Goal: Task Accomplishment & Management: Manage account settings

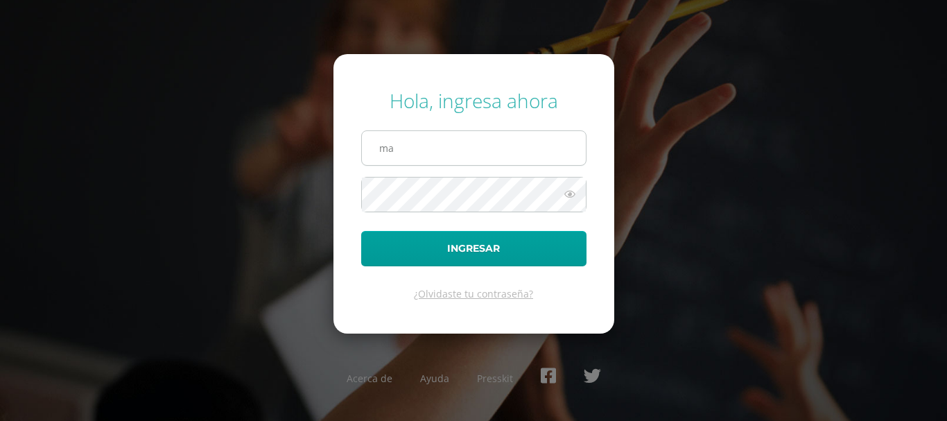
type input "[PERSON_NAME][EMAIL_ADDRESS][DOMAIN_NAME]"
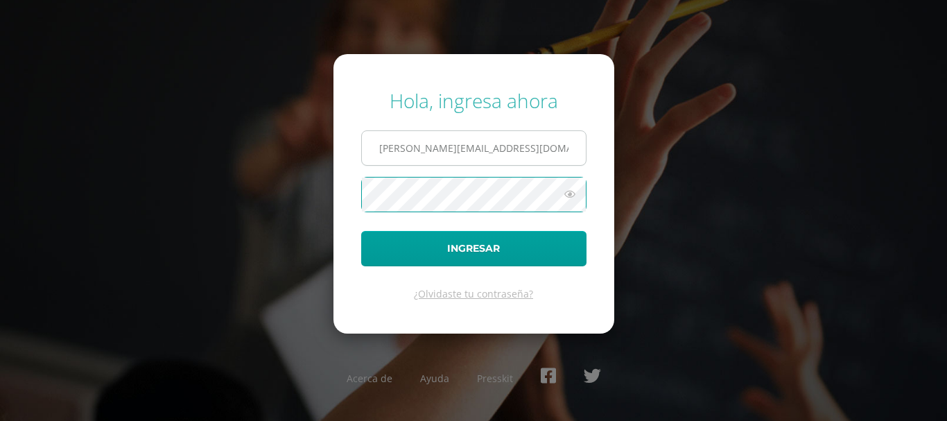
click at [361, 231] on button "Ingresar" at bounding box center [473, 248] width 225 height 35
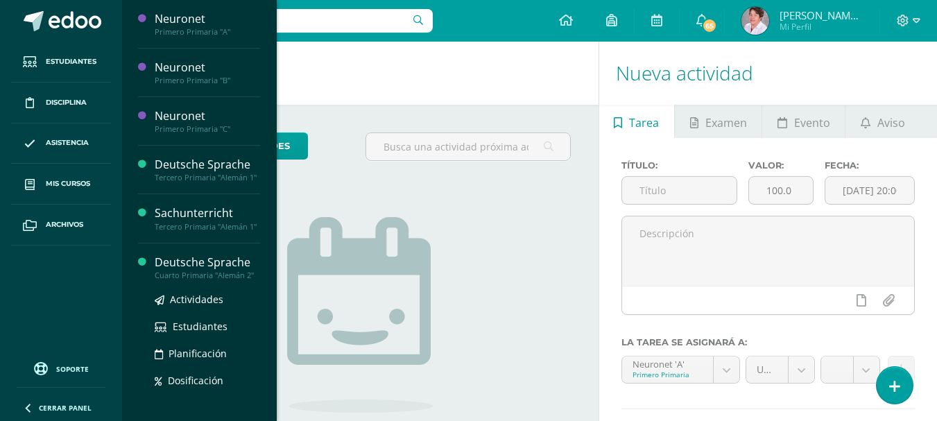
click at [178, 271] on div "Deutsche Sprache" at bounding box center [207, 263] width 105 height 16
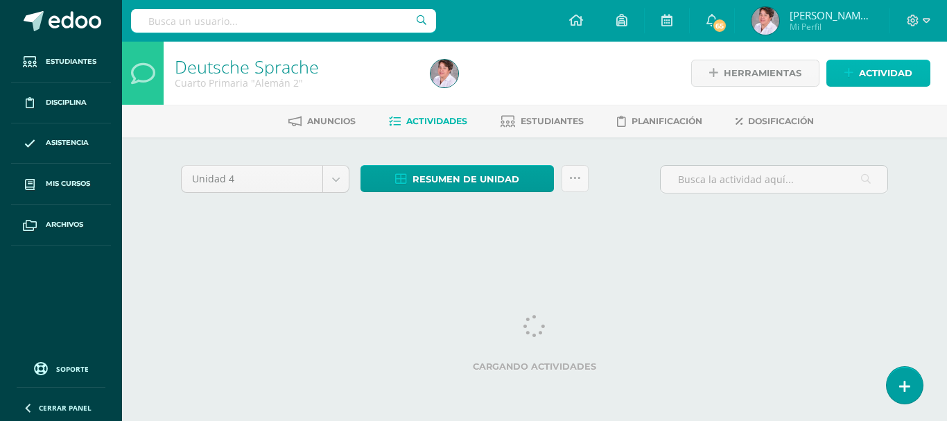
click at [877, 67] on span "Actividad" at bounding box center [885, 73] width 53 height 26
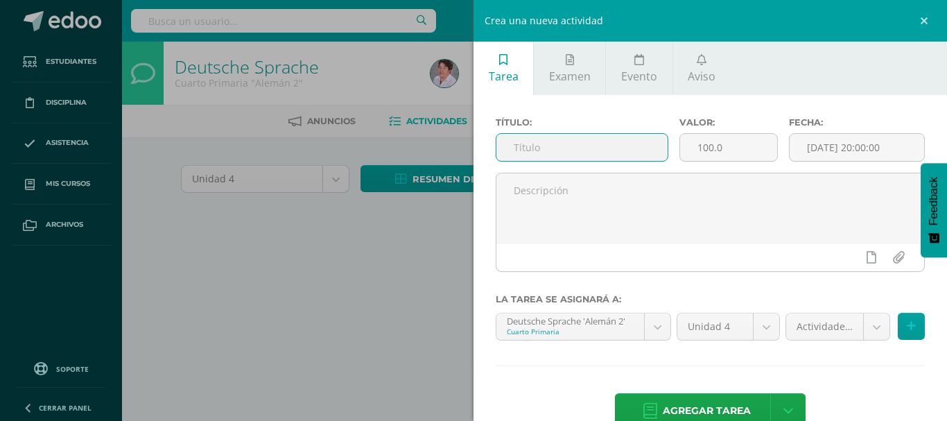
click at [537, 144] on input "text" at bounding box center [582, 147] width 171 height 27
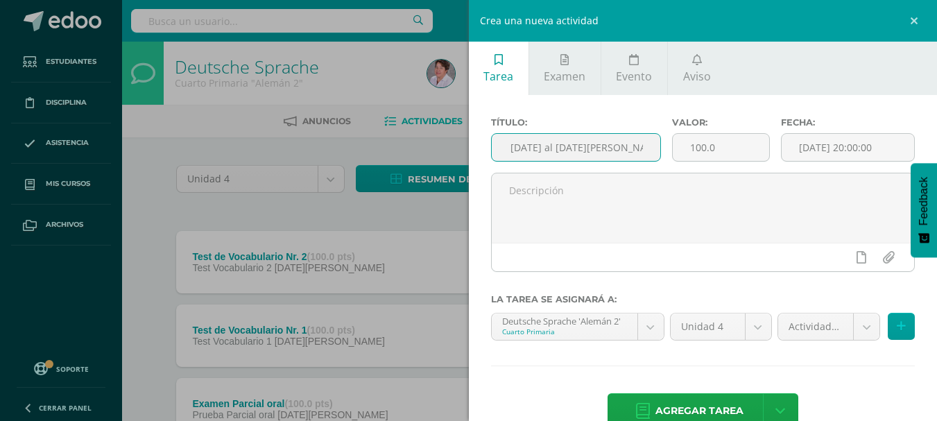
scroll to position [0, 75]
type input "Semana 28 del [DATE] al [DATE][PERSON_NAME] actividades"
click at [857, 323] on body "Estudiantes Disciplina Asistencia Mis cursos Archivos Soporte Ayuda Reportar un…" at bounding box center [468, 303] width 937 height 606
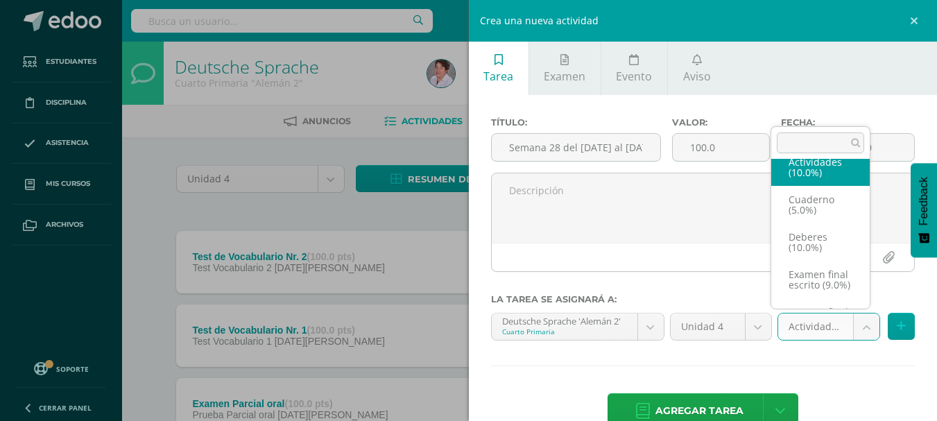
scroll to position [0, 0]
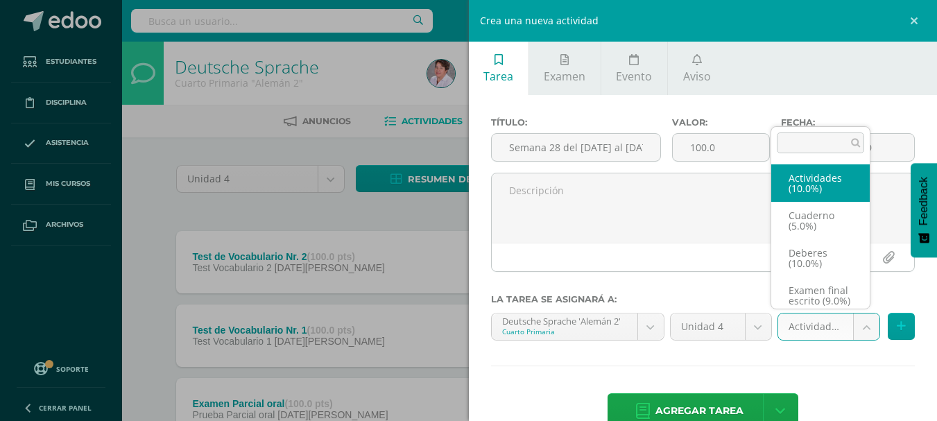
select select "233581"
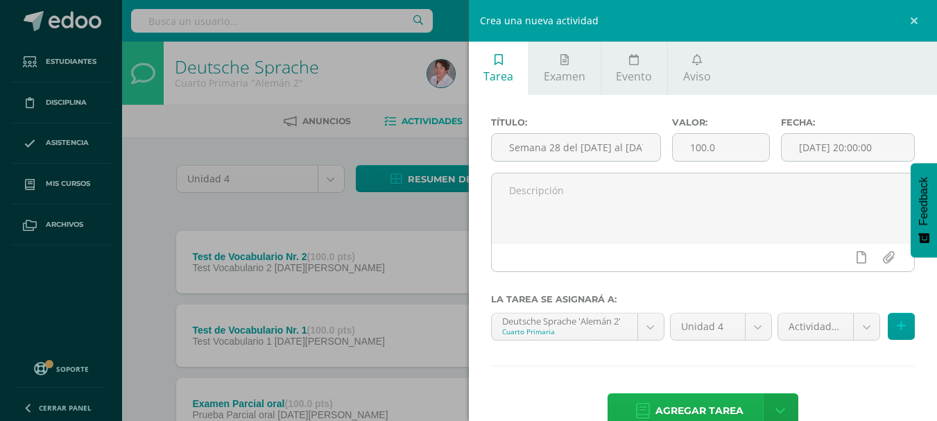
click at [730, 402] on span "Agregar tarea" at bounding box center [699, 411] width 88 height 34
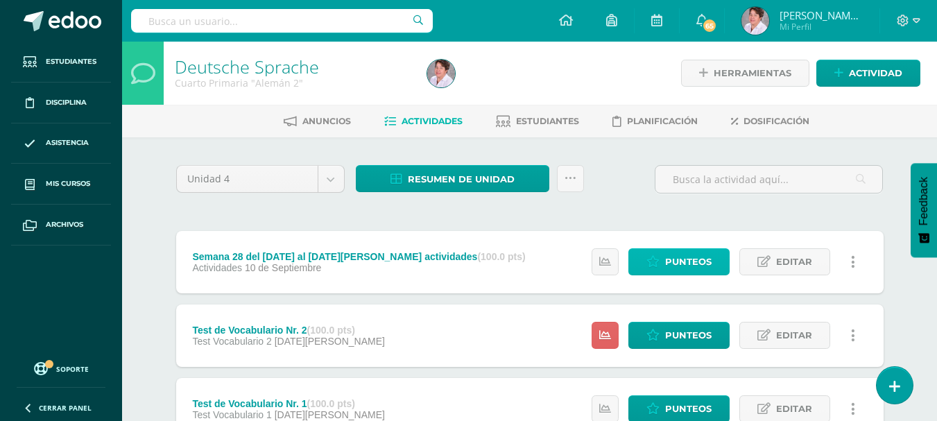
click at [684, 266] on span "Punteos" at bounding box center [688, 262] width 46 height 26
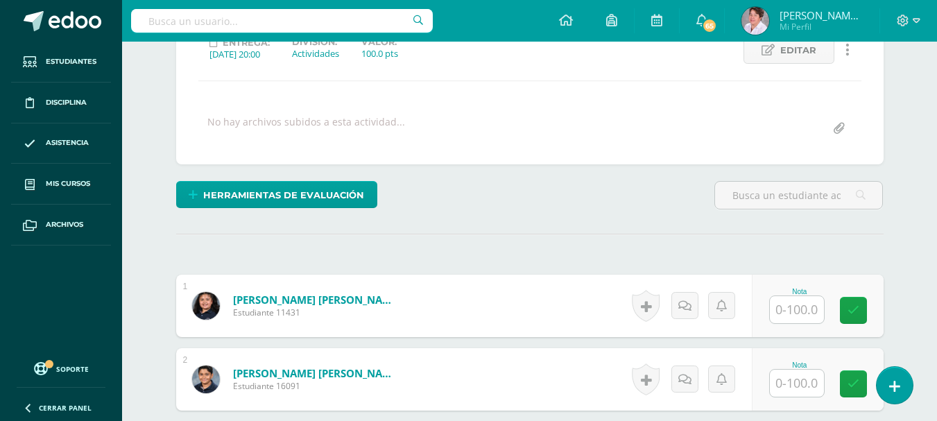
scroll to position [208, 0]
click at [796, 314] on input "text" at bounding box center [797, 308] width 54 height 27
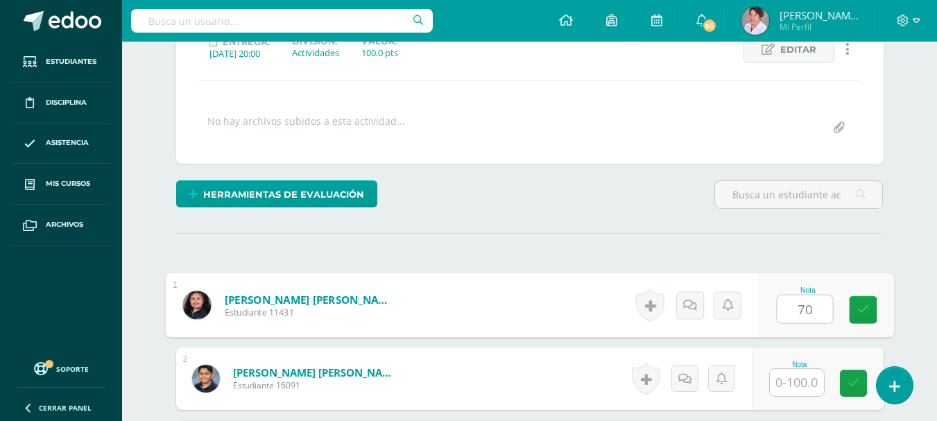
scroll to position [209, 0]
type input "70"
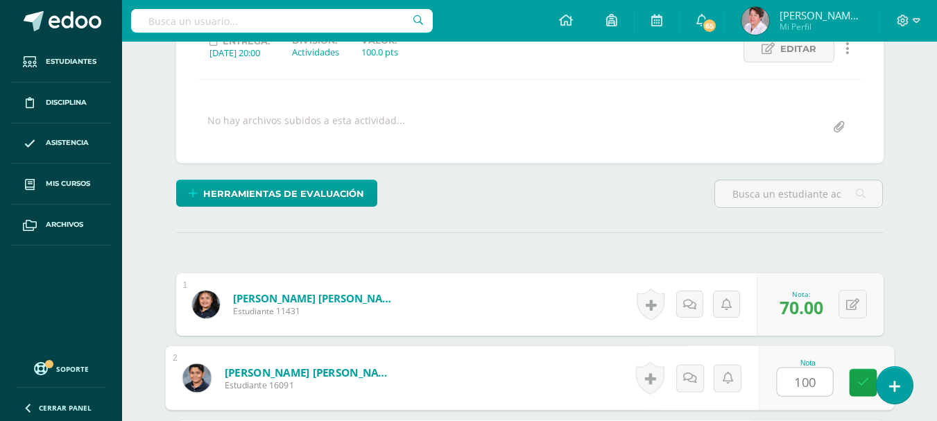
type input "100"
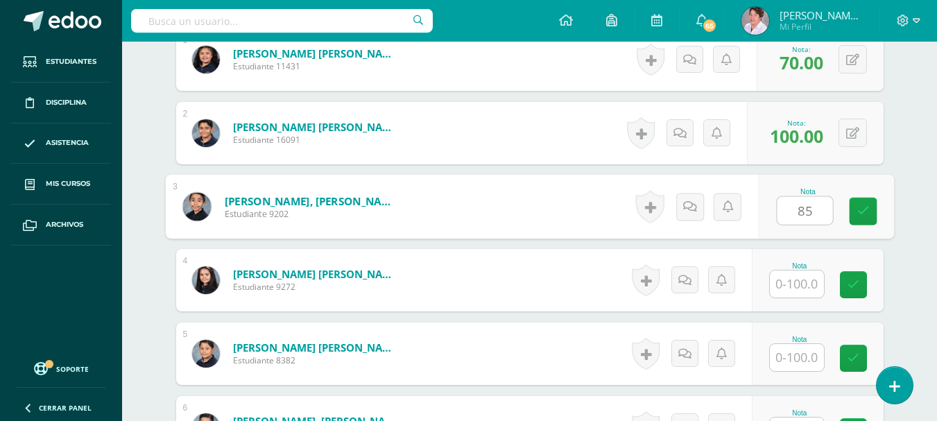
type input "85"
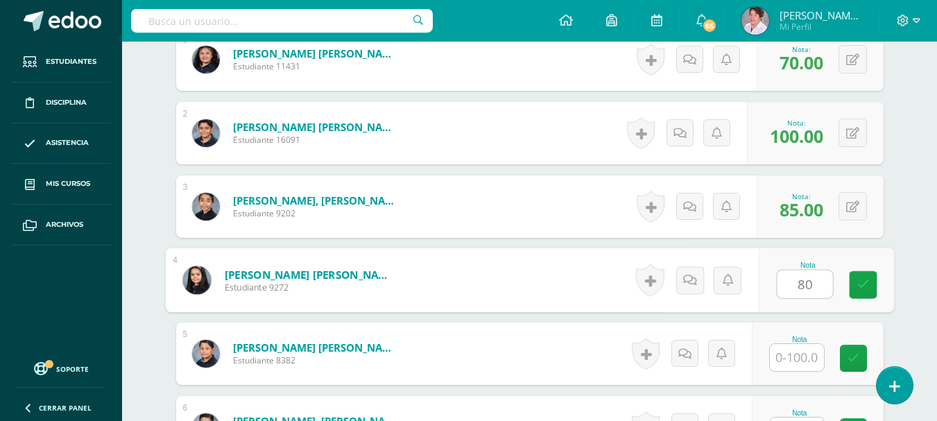
type input "80"
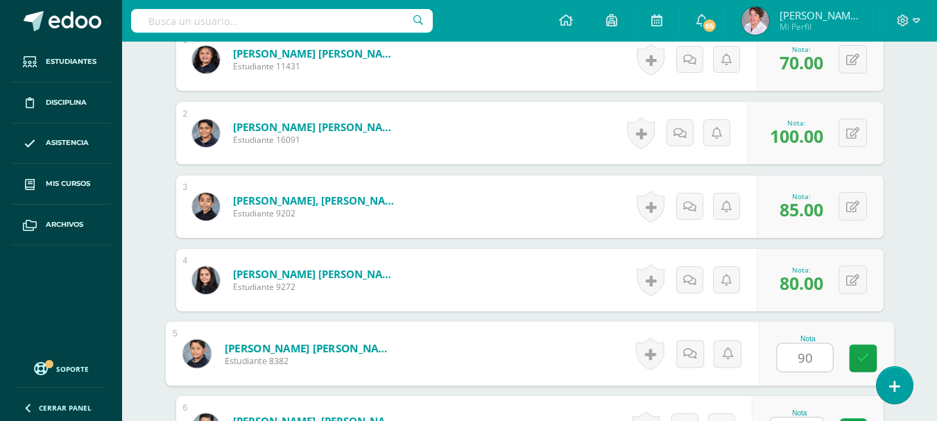
type input "90"
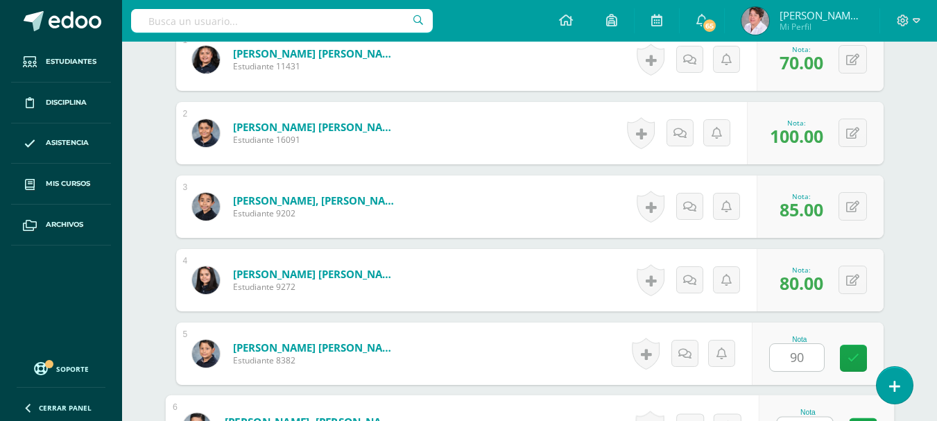
scroll to position [477, 0]
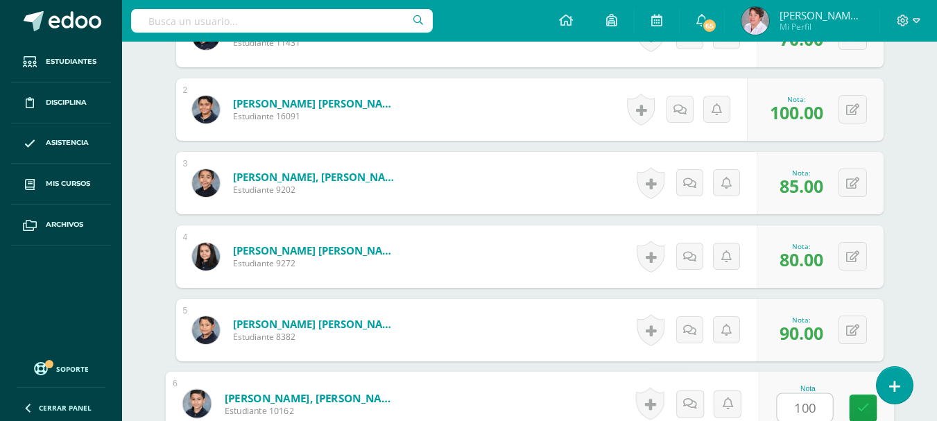
type input "100"
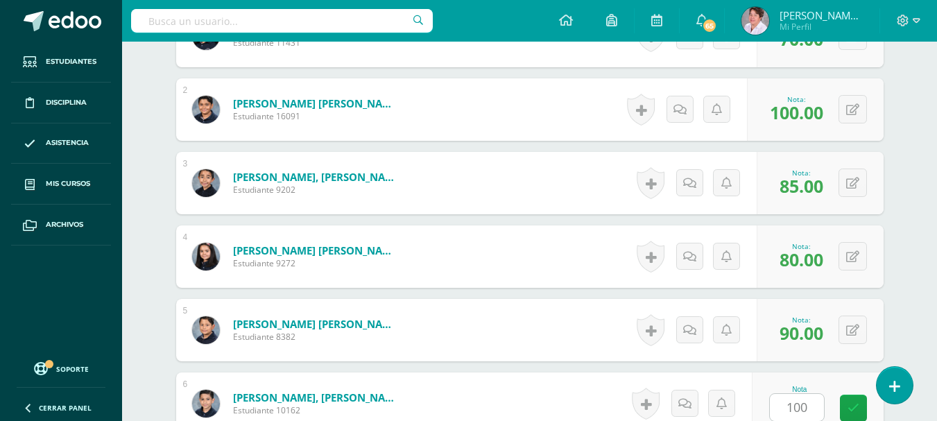
scroll to position [748, 0]
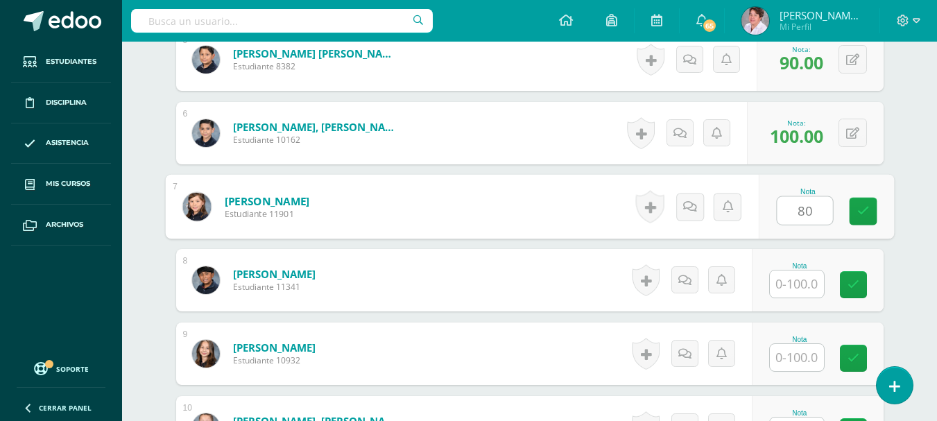
type input "80"
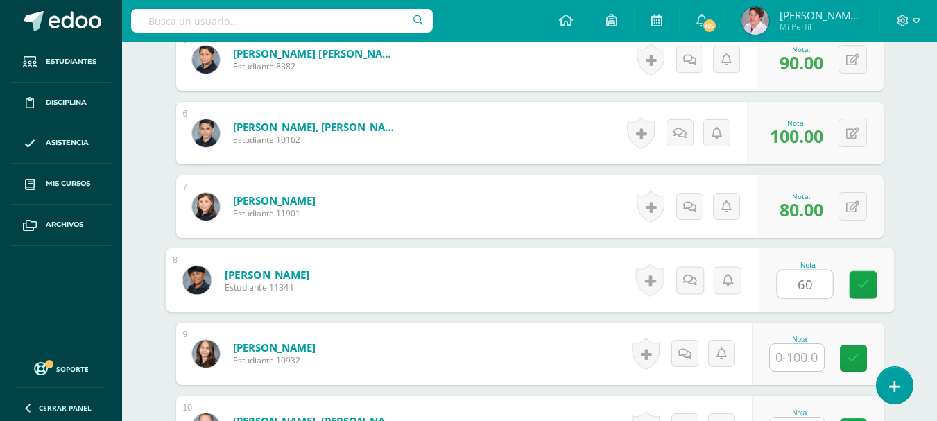
type input "60"
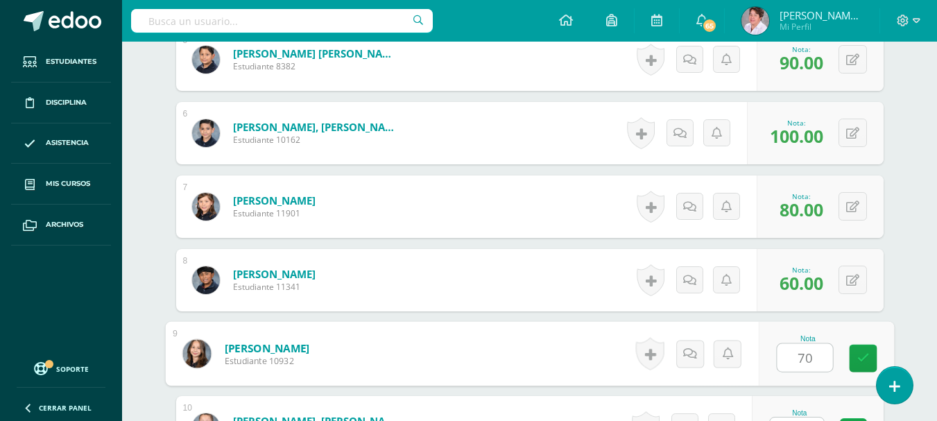
type input "70"
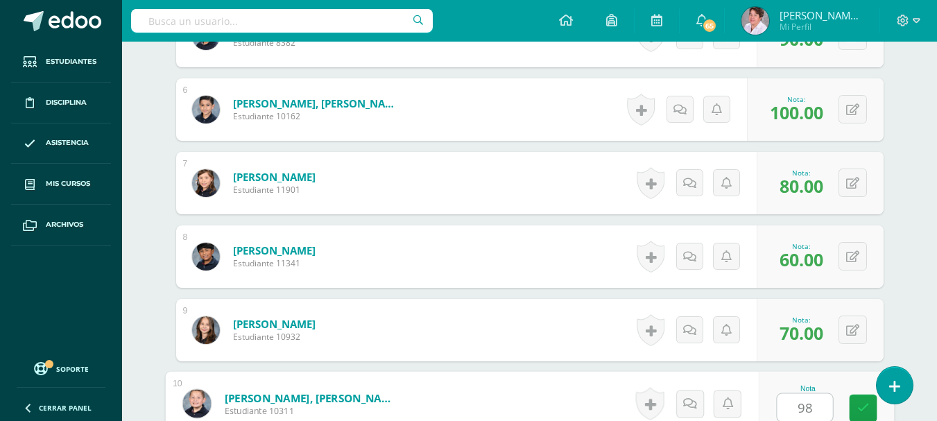
type input "98"
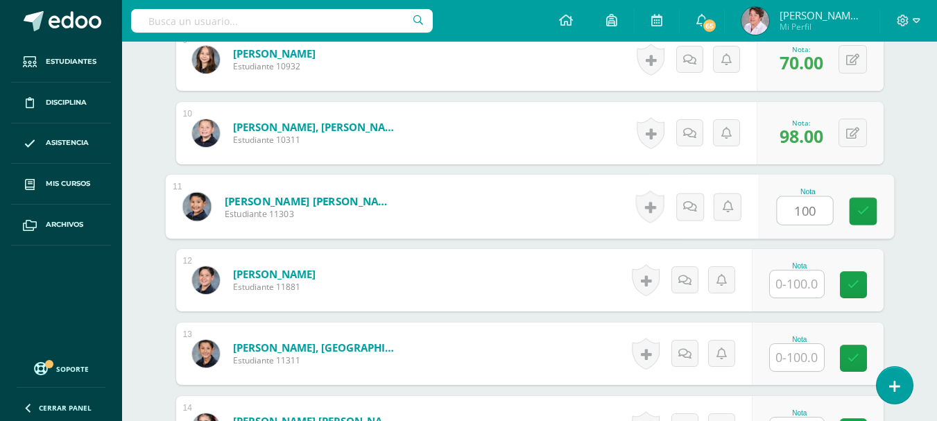
type input "100"
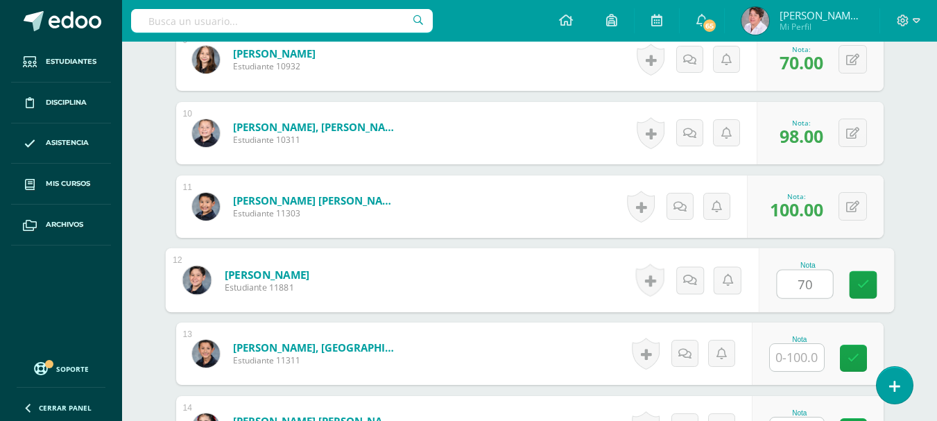
type input "70"
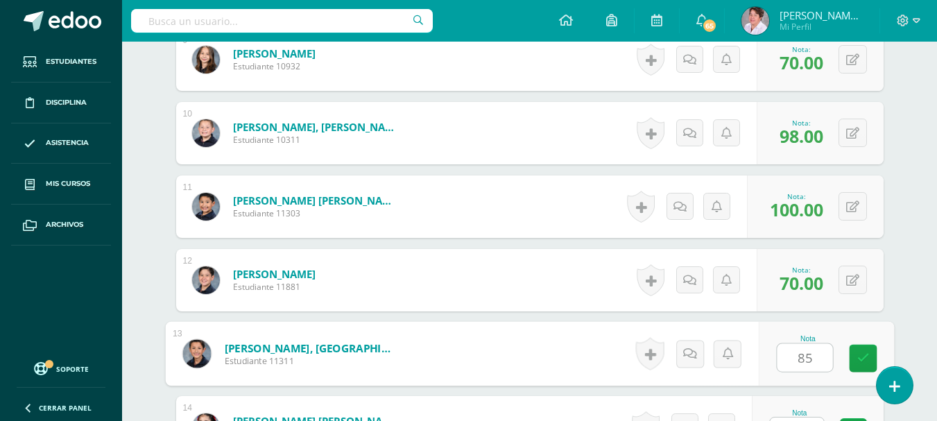
type input "85"
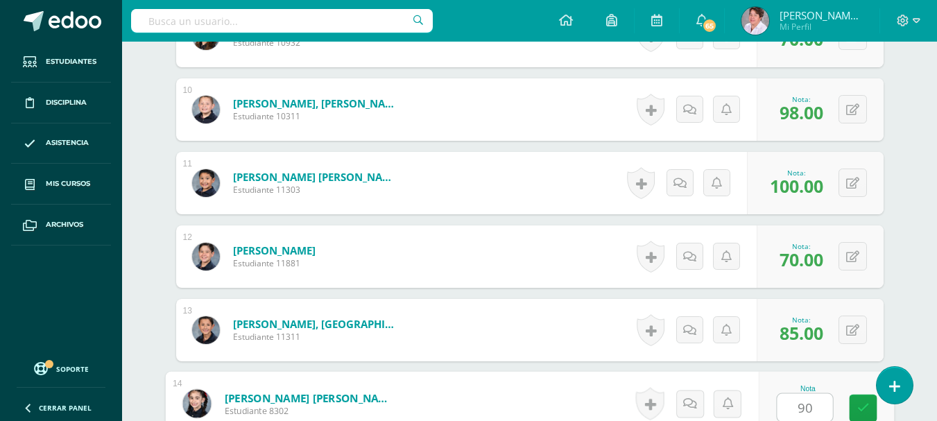
type input "90"
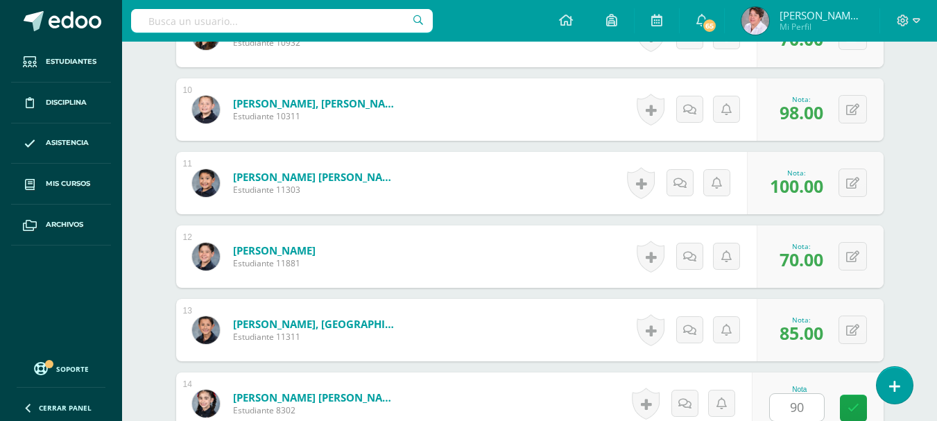
scroll to position [1336, 0]
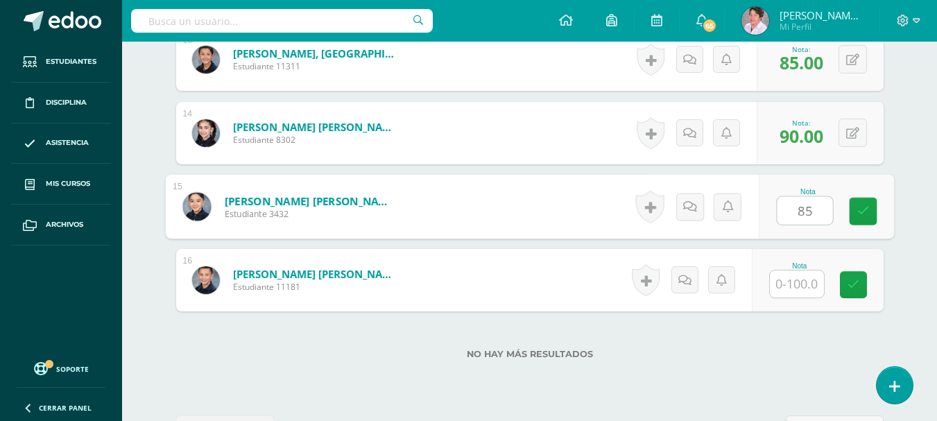
type input "85"
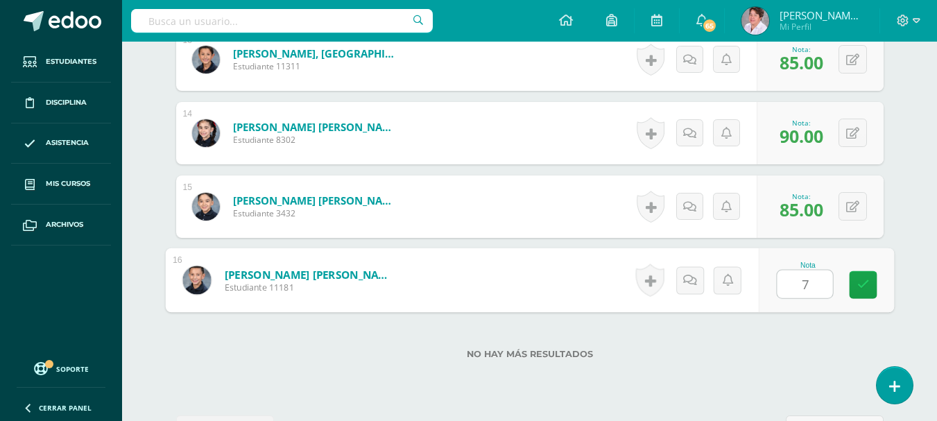
type input "70"
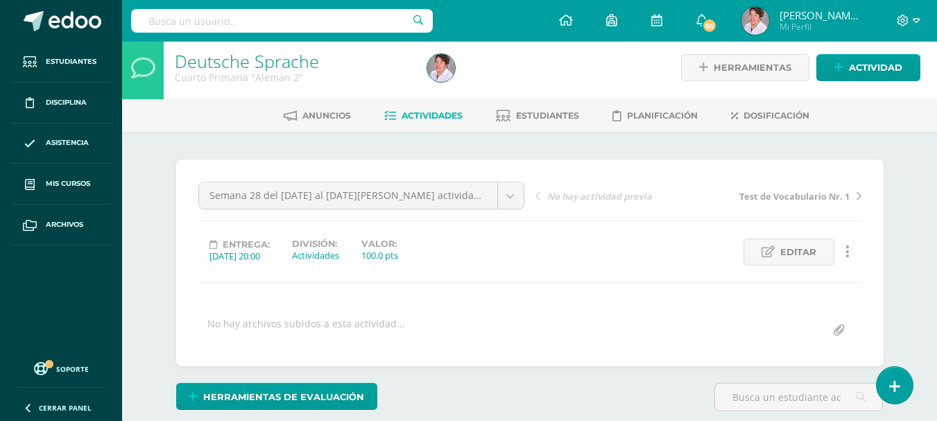
scroll to position [0, 0]
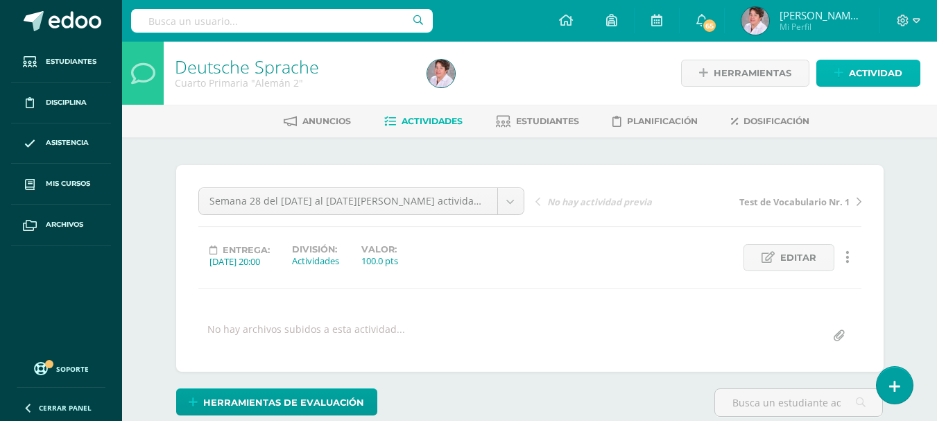
click at [868, 72] on span "Actividad" at bounding box center [875, 73] width 53 height 26
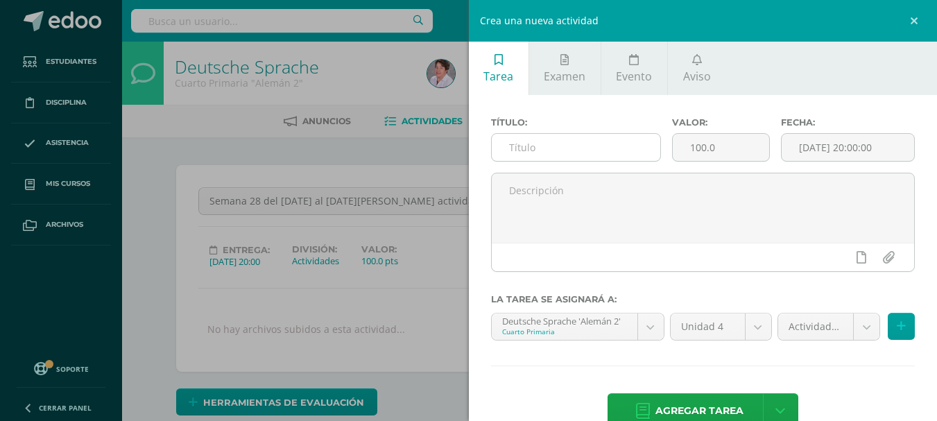
click at [567, 148] on input "text" at bounding box center [576, 147] width 169 height 27
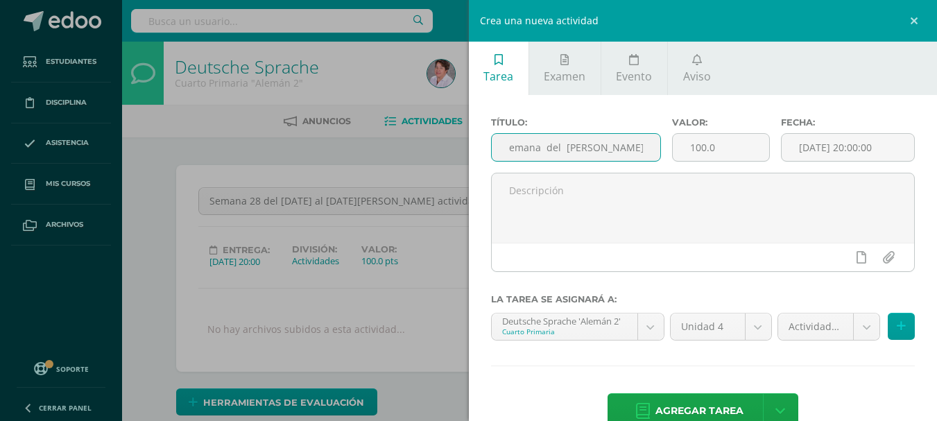
scroll to position [0, 21]
type input "al Semana del de Agosto Tareas"
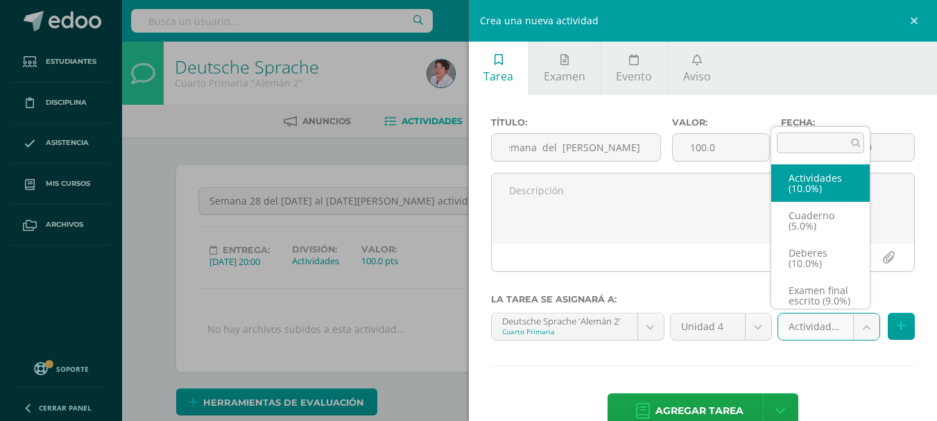
scroll to position [0, 0]
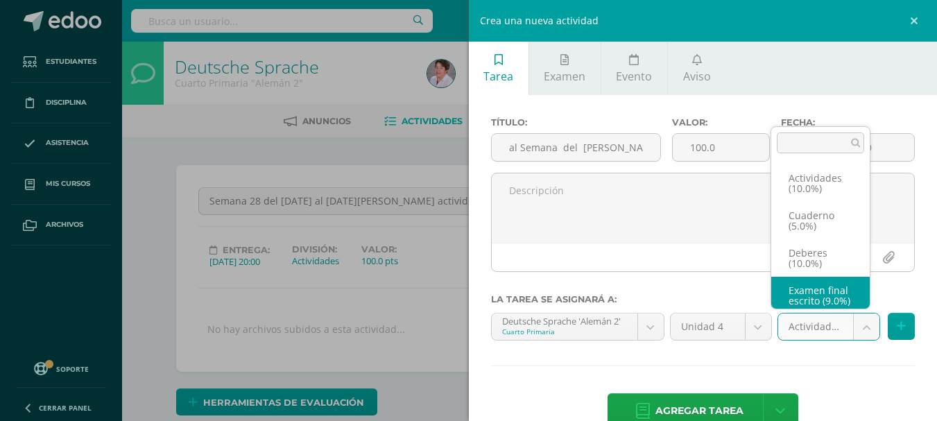
scroll to position [16, 0]
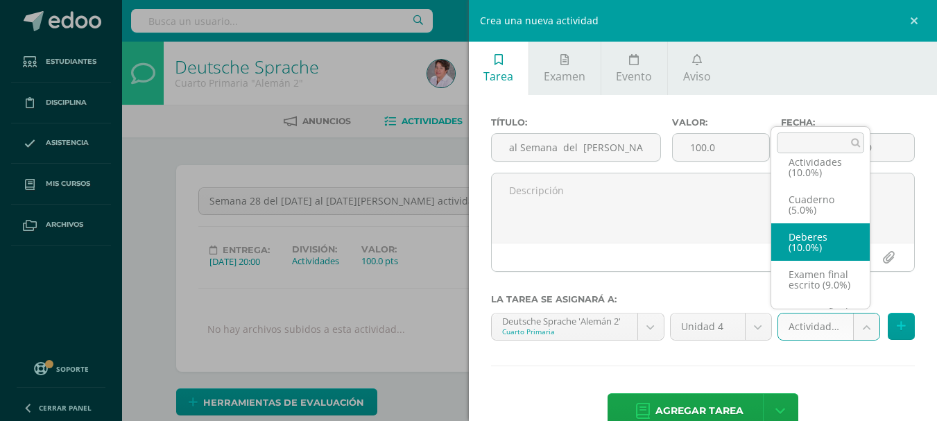
select select "233580"
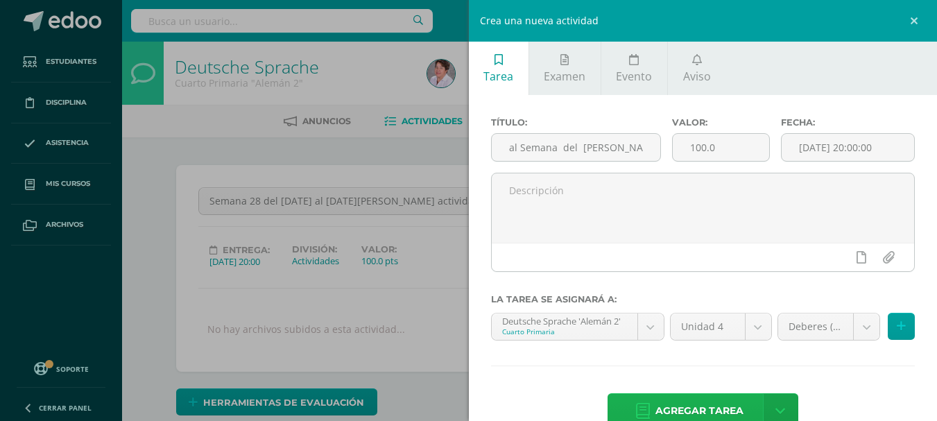
click at [716, 406] on span "Agregar tarea" at bounding box center [699, 411] width 88 height 34
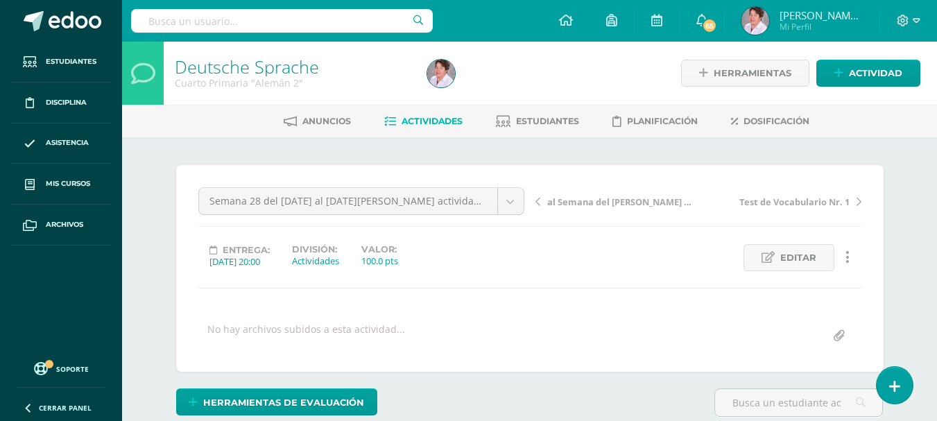
scroll to position [1, 0]
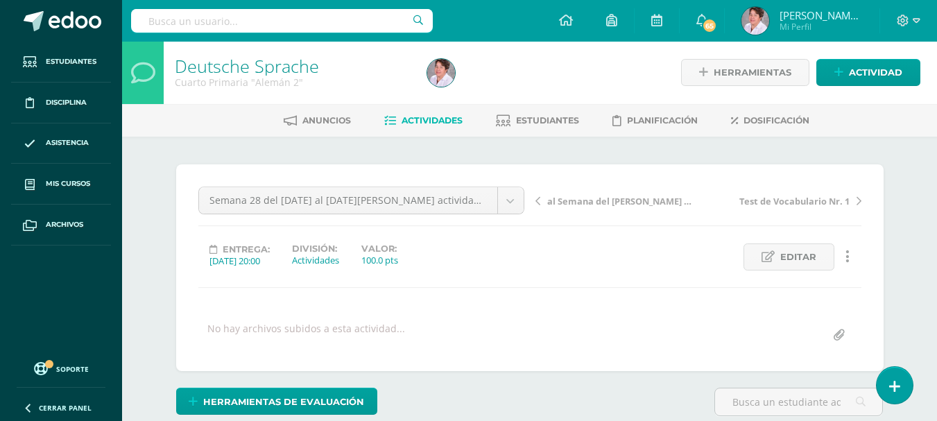
click at [446, 118] on span "Actividades" at bounding box center [432, 120] width 61 height 10
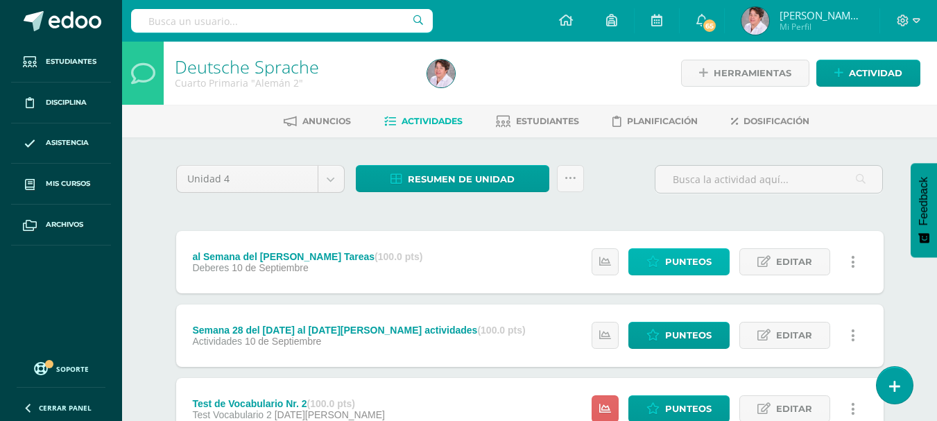
click at [672, 258] on span "Punteos" at bounding box center [688, 262] width 46 height 26
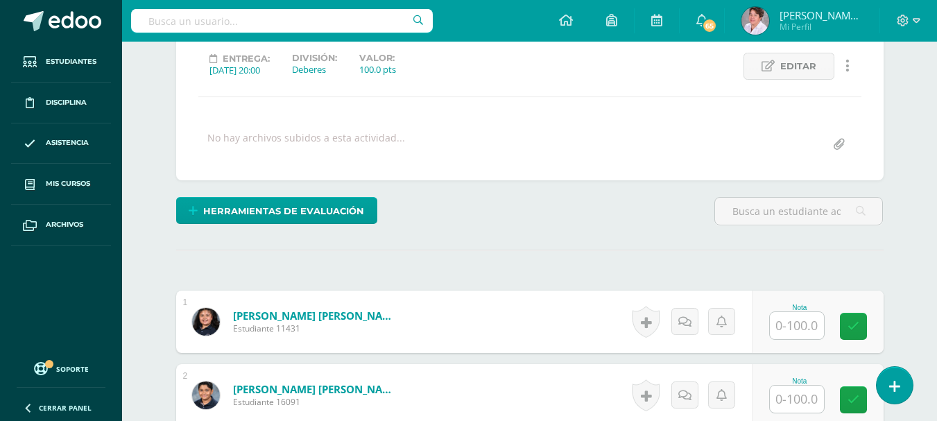
scroll to position [203, 0]
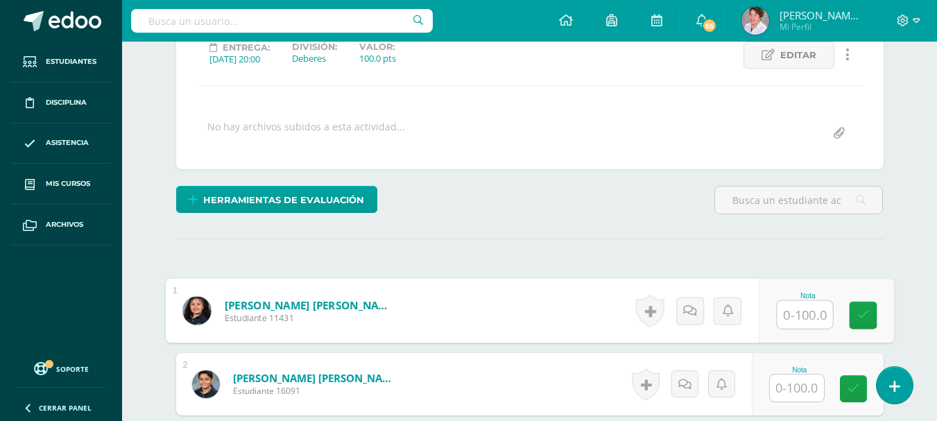
click at [802, 313] on input "text" at bounding box center [804, 315] width 55 height 28
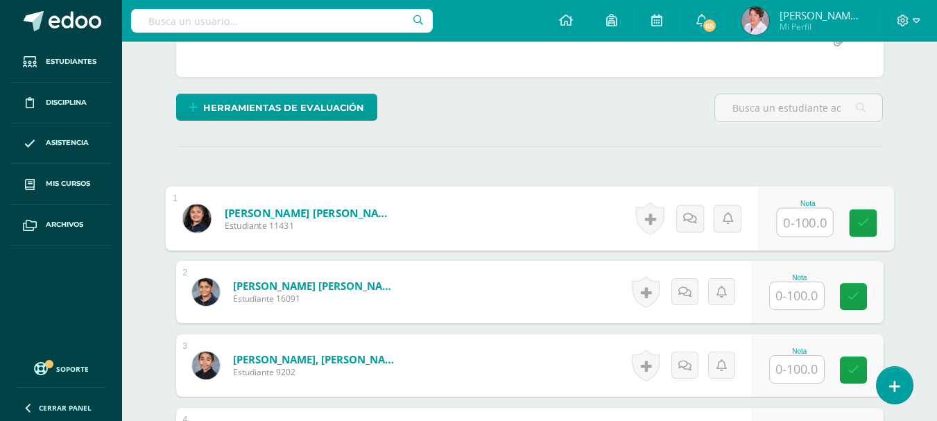
scroll to position [298, 0]
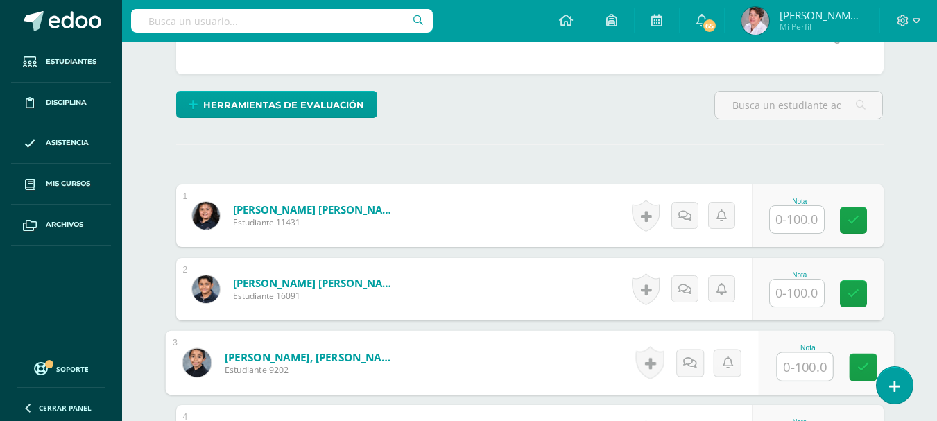
click at [799, 363] on input "text" at bounding box center [804, 367] width 55 height 28
type input "85"
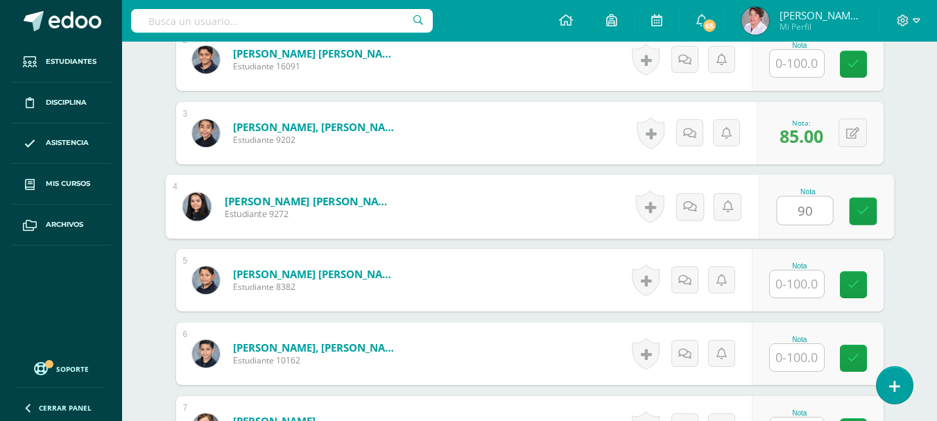
type input "90"
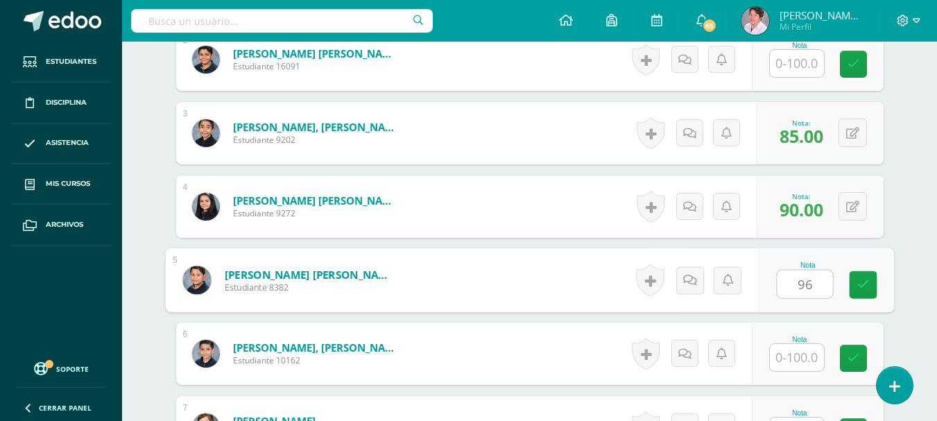
type input "96"
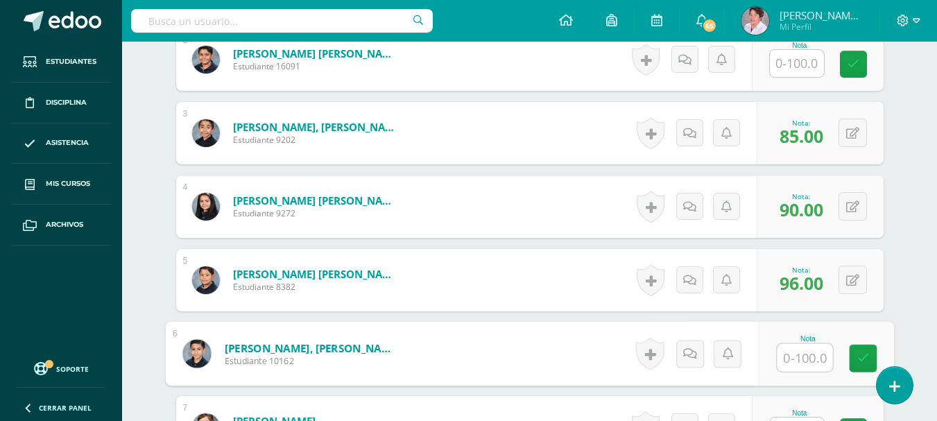
click at [799, 363] on input "text" at bounding box center [804, 358] width 55 height 28
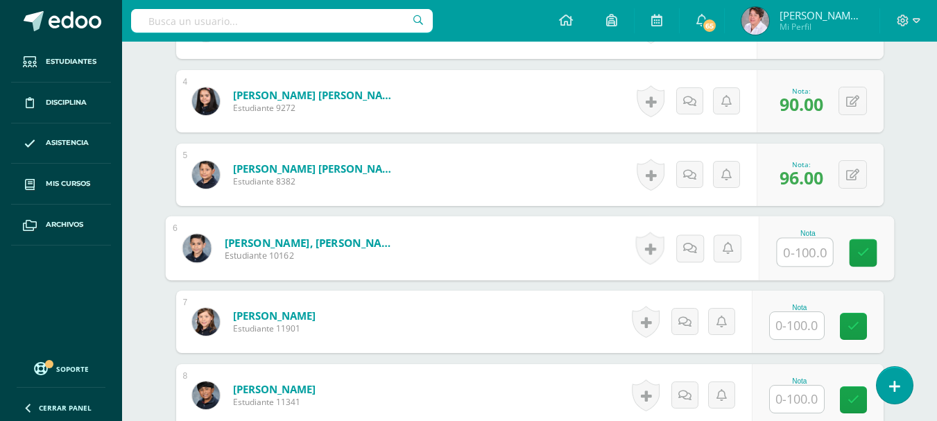
scroll to position [633, 0]
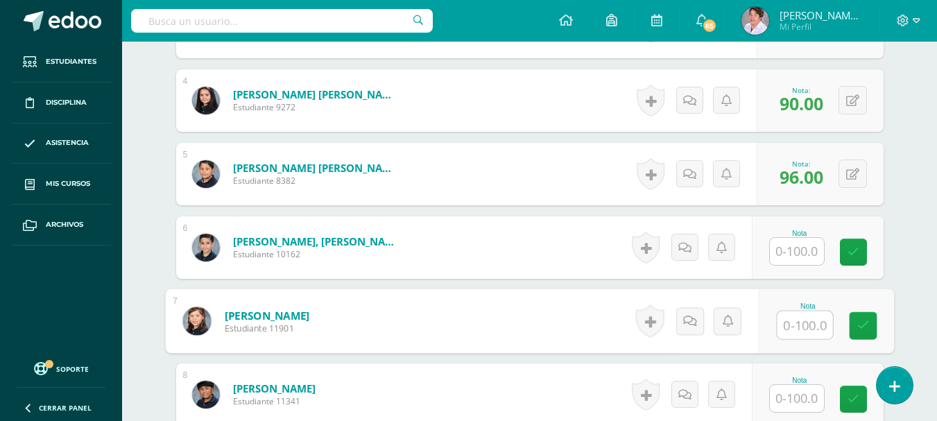
click at [798, 320] on input "text" at bounding box center [804, 325] width 55 height 28
type input "98"
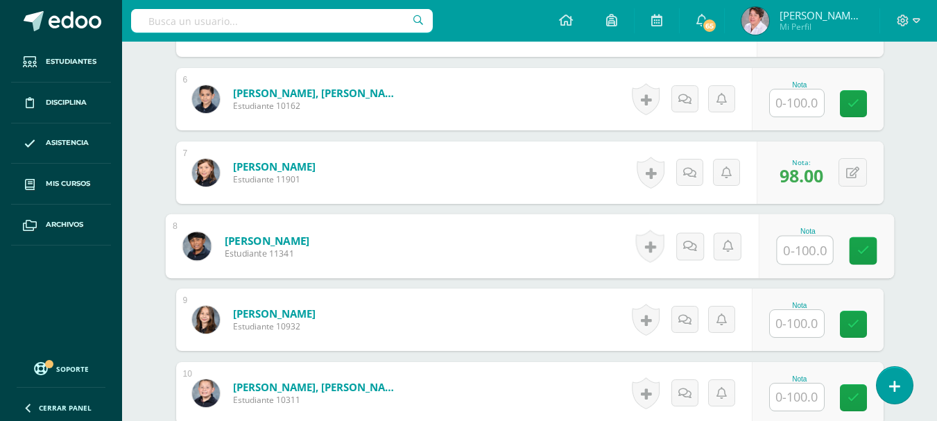
scroll to position [782, 0]
type input "7"
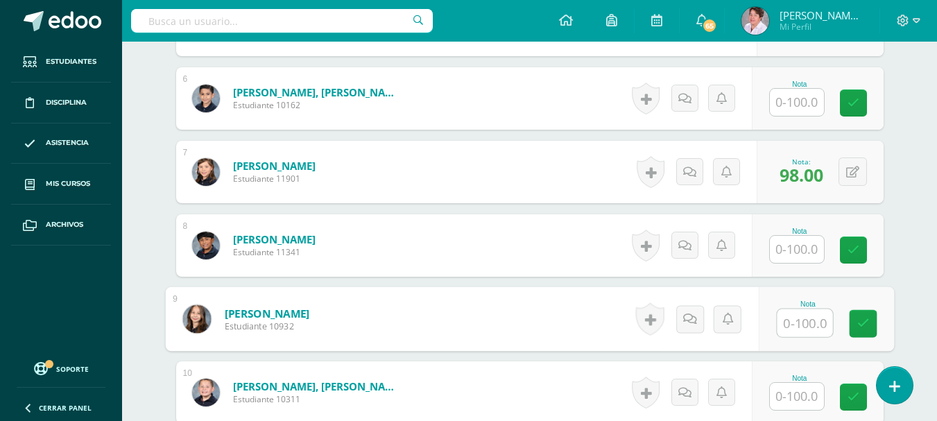
click at [801, 325] on input "text" at bounding box center [804, 323] width 55 height 28
type input "75"
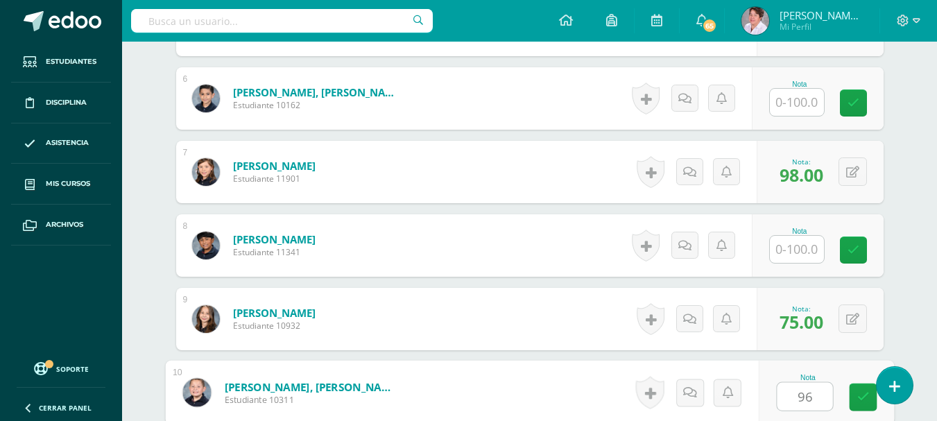
type input "96"
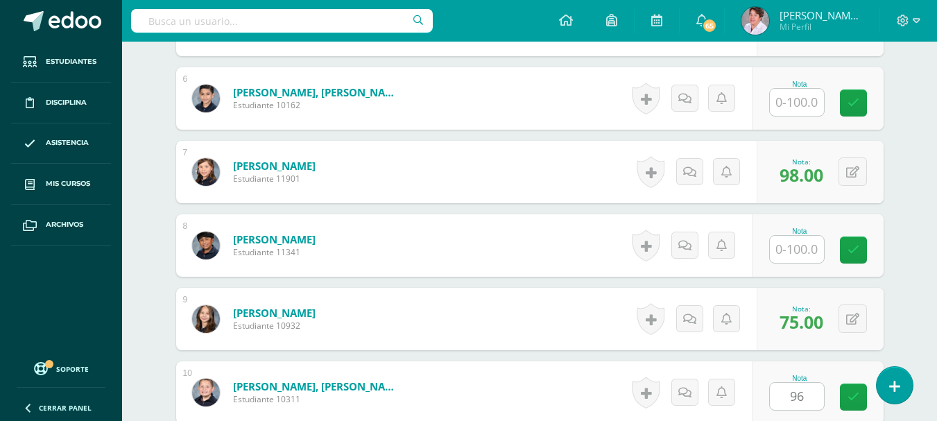
scroll to position [1042, 0]
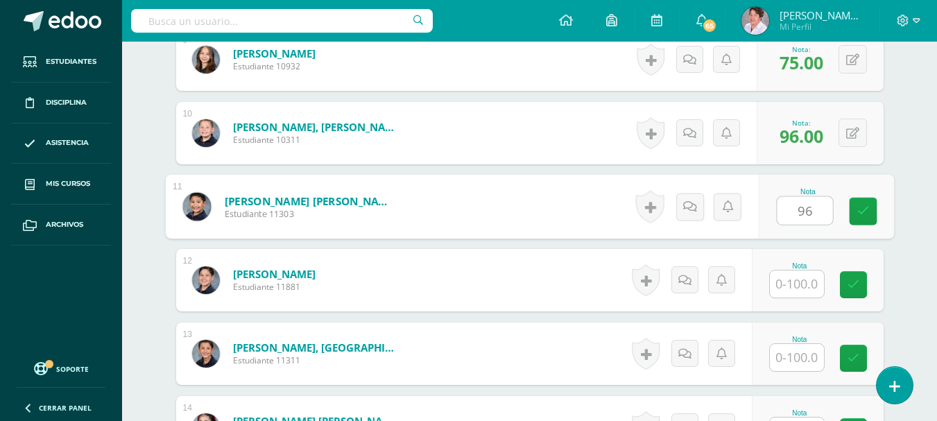
type input "96"
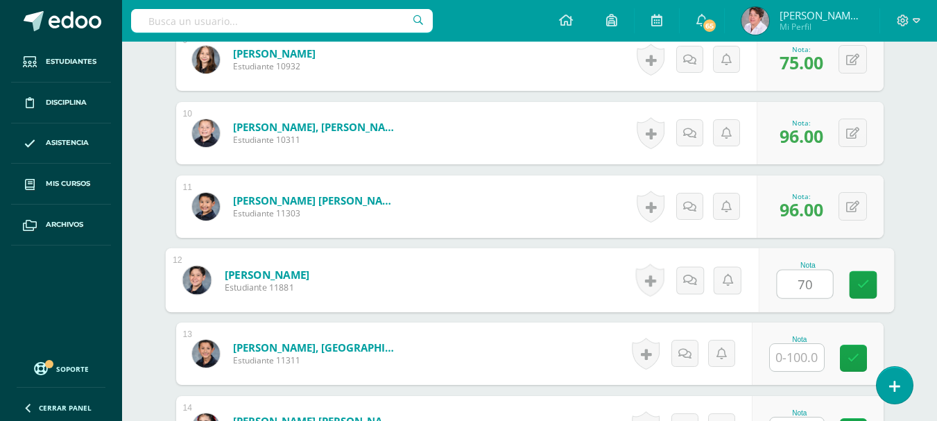
type input "70"
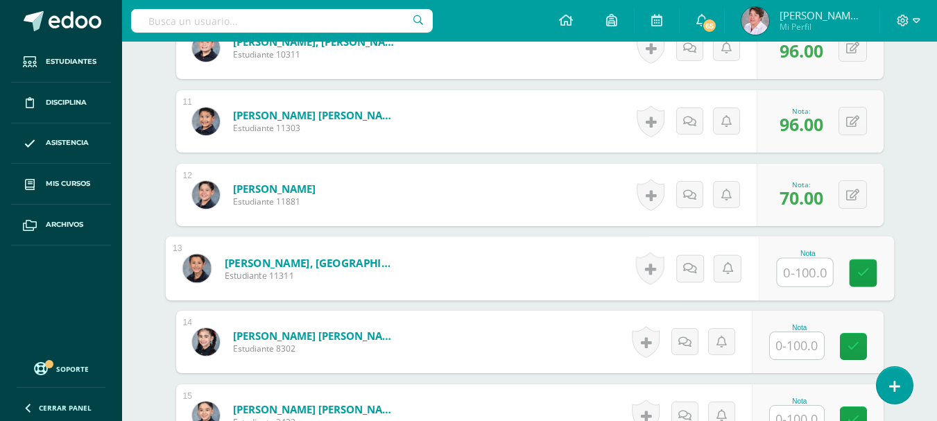
scroll to position [1173, 0]
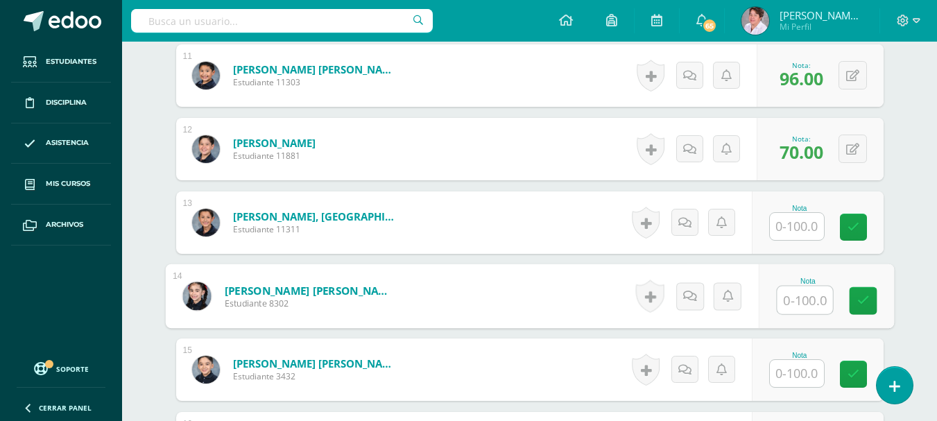
click at [803, 302] on input "text" at bounding box center [804, 300] width 55 height 28
type input "70"
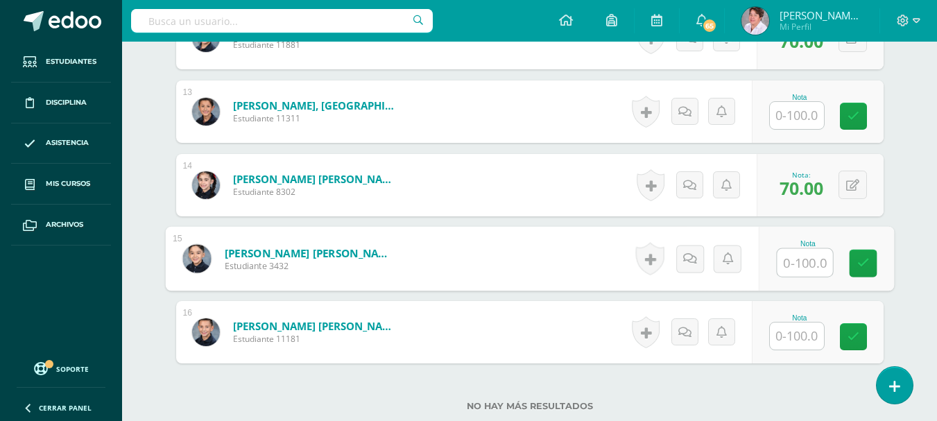
scroll to position [1283, 0]
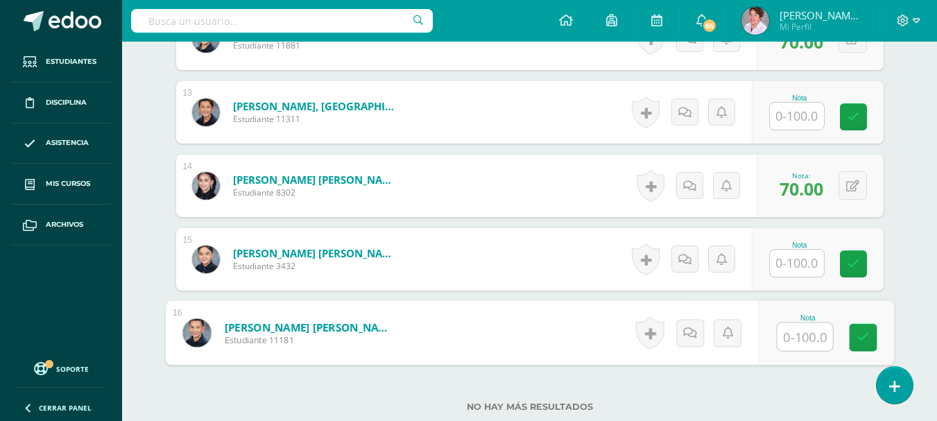
click at [796, 341] on input "text" at bounding box center [804, 337] width 55 height 28
type input "78"
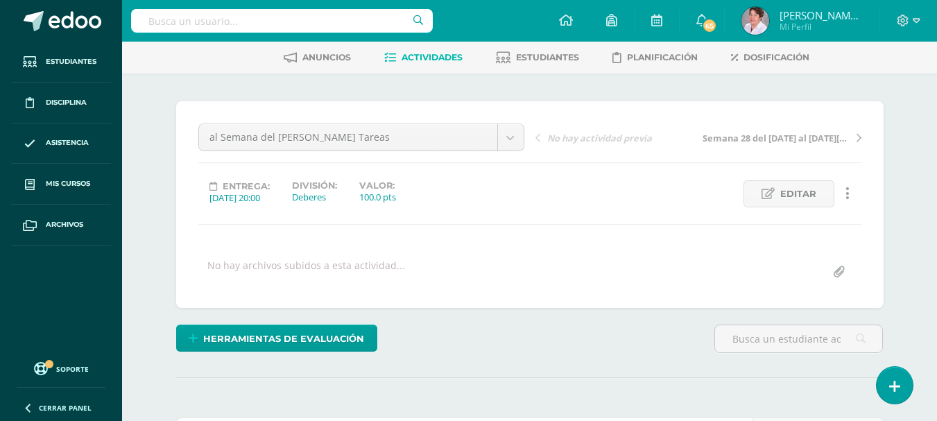
scroll to position [0, 0]
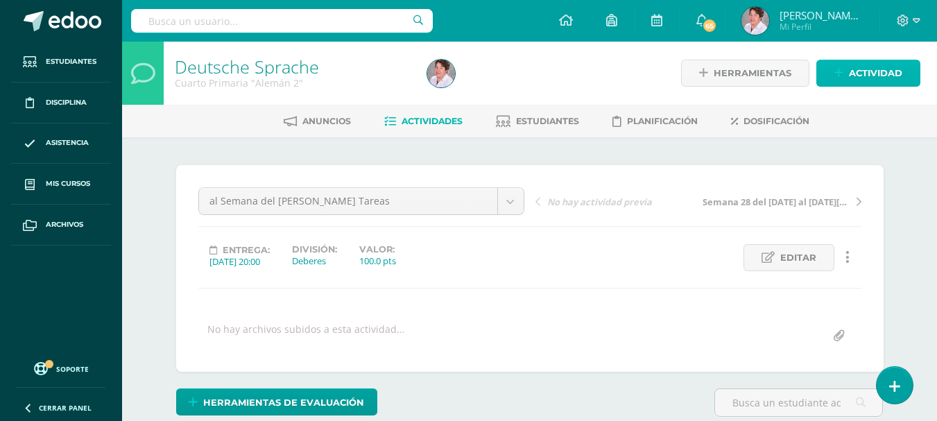
click at [876, 67] on span "Actividad" at bounding box center [875, 73] width 53 height 26
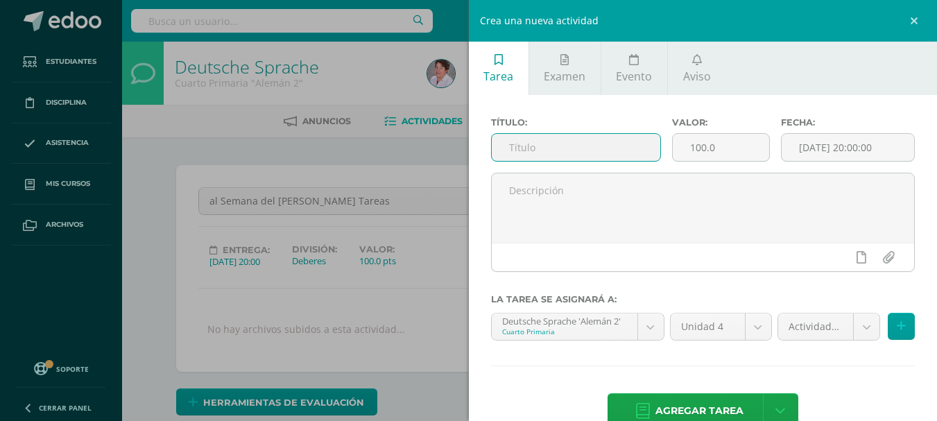
click at [559, 145] on input "text" at bounding box center [576, 147] width 169 height 27
type input "Semana 29 del [DATE] al [DATE] Programa de Lectura"
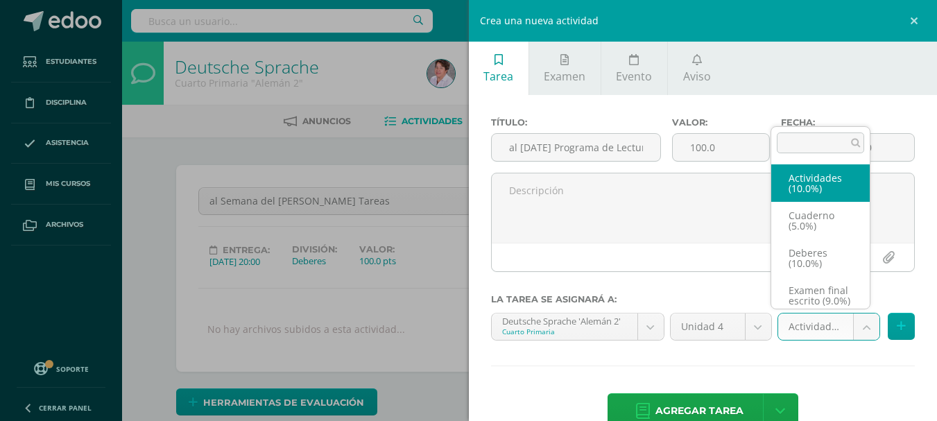
scroll to position [0, 0]
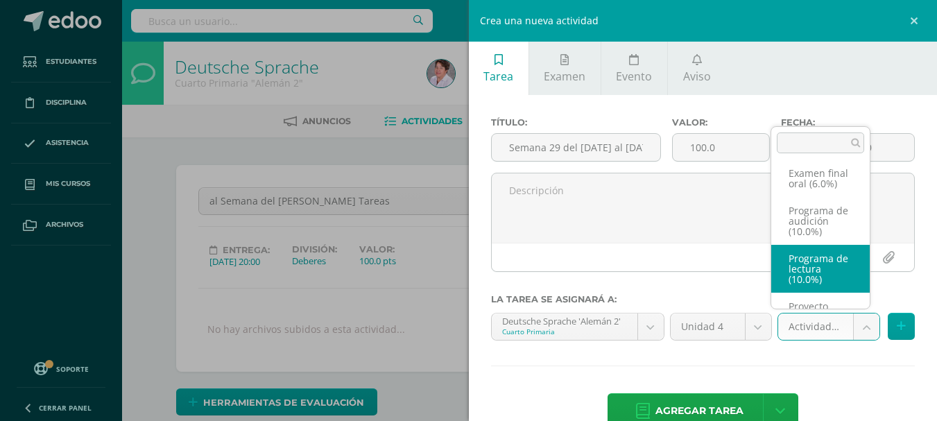
scroll to position [160, 0]
select select "233582"
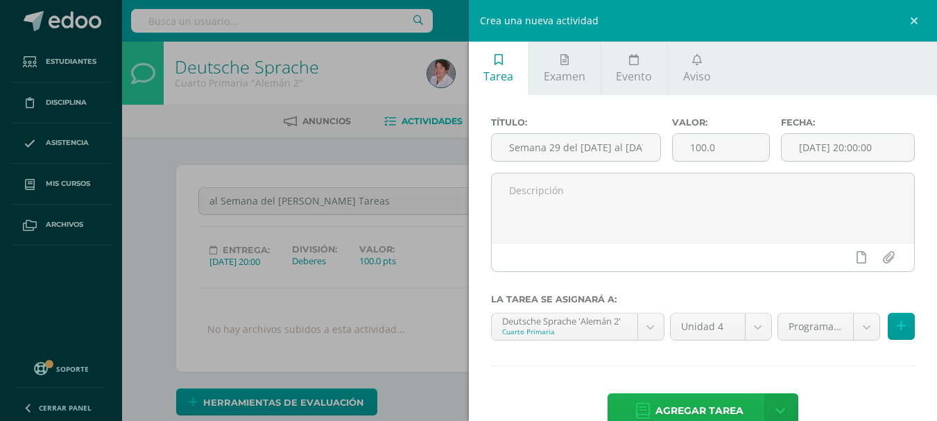
click at [726, 401] on span "Agregar tarea" at bounding box center [699, 411] width 88 height 34
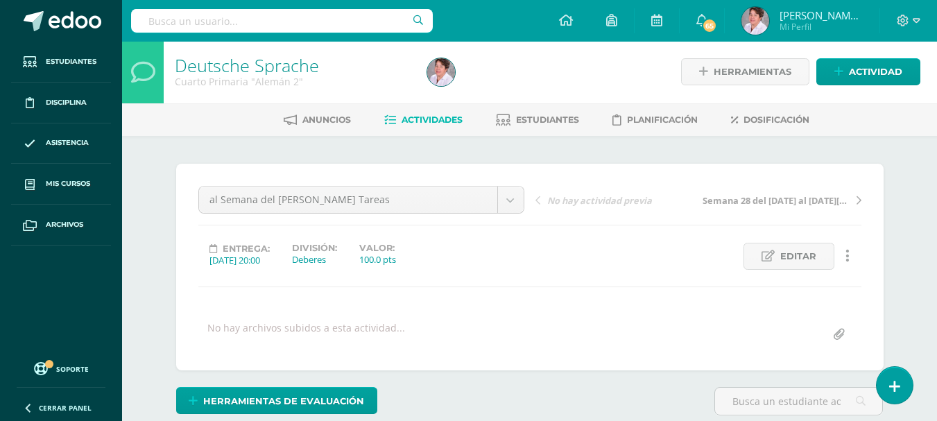
click at [431, 118] on span "Actividades" at bounding box center [432, 119] width 61 height 10
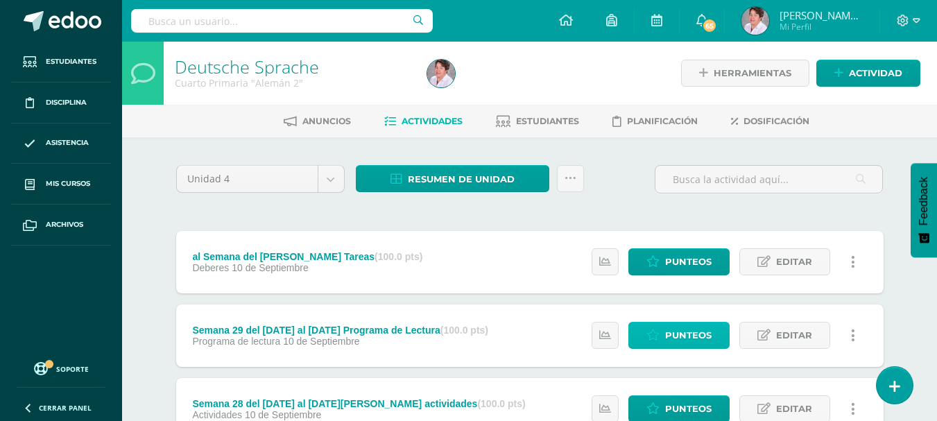
click at [683, 331] on span "Punteos" at bounding box center [688, 336] width 46 height 26
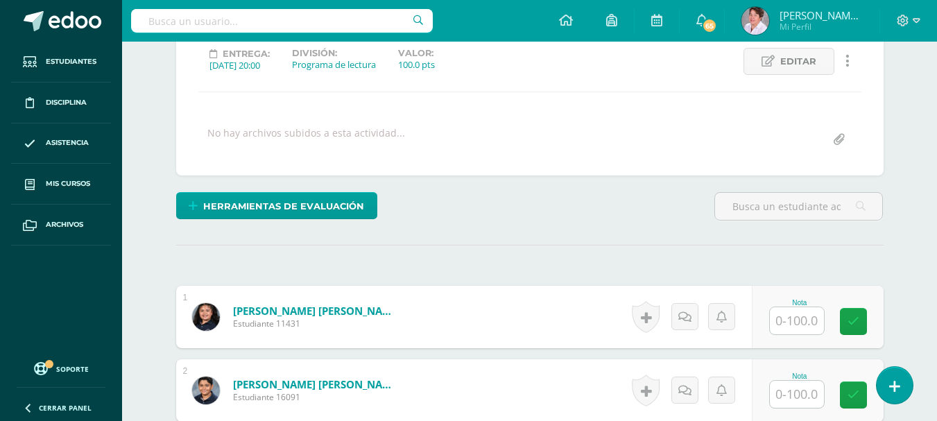
scroll to position [197, 0]
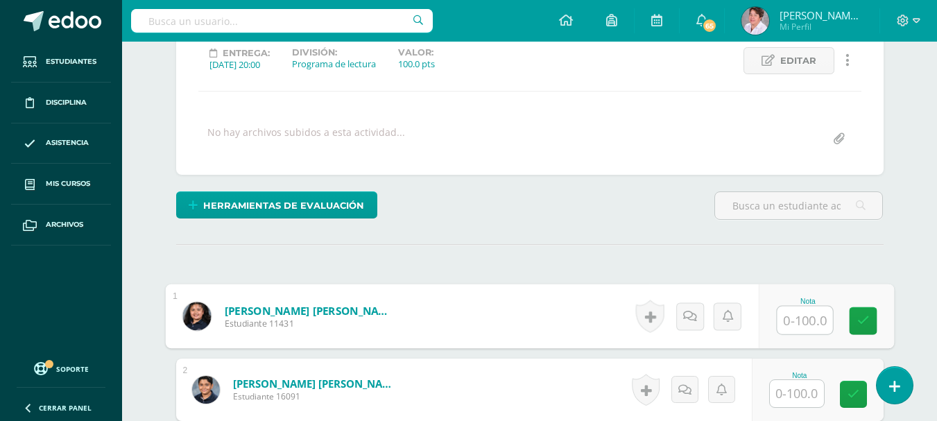
click at [794, 313] on input "text" at bounding box center [804, 321] width 55 height 28
type input "50"
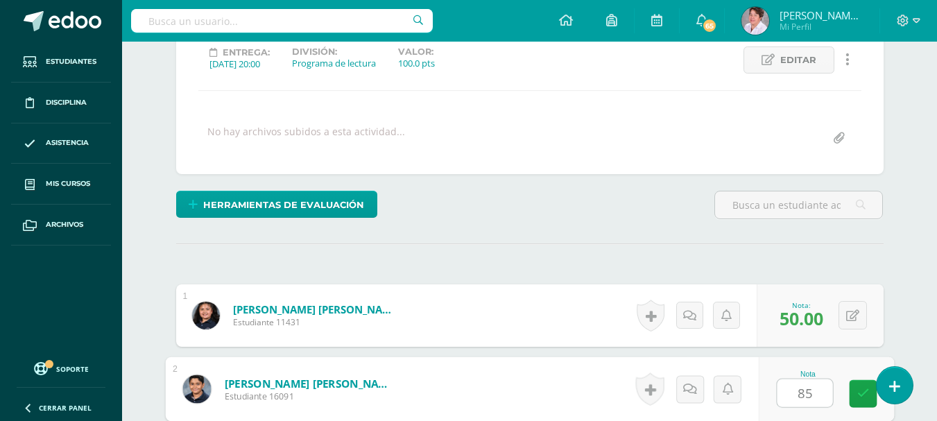
type input "85"
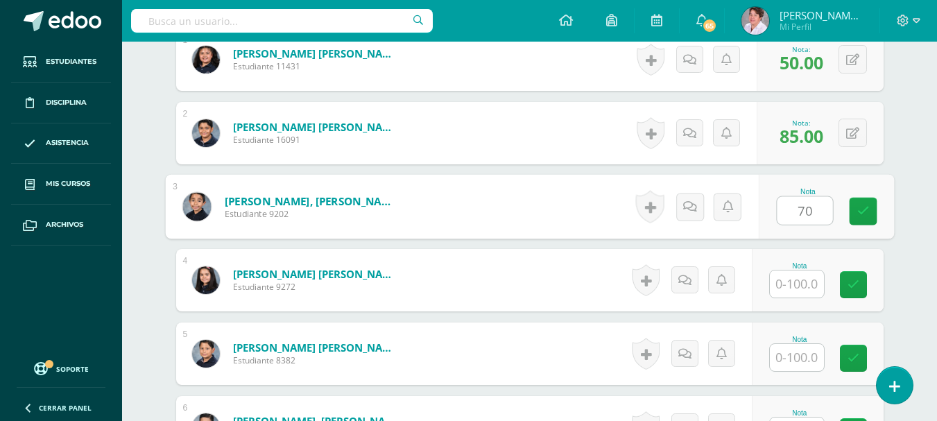
type input "70"
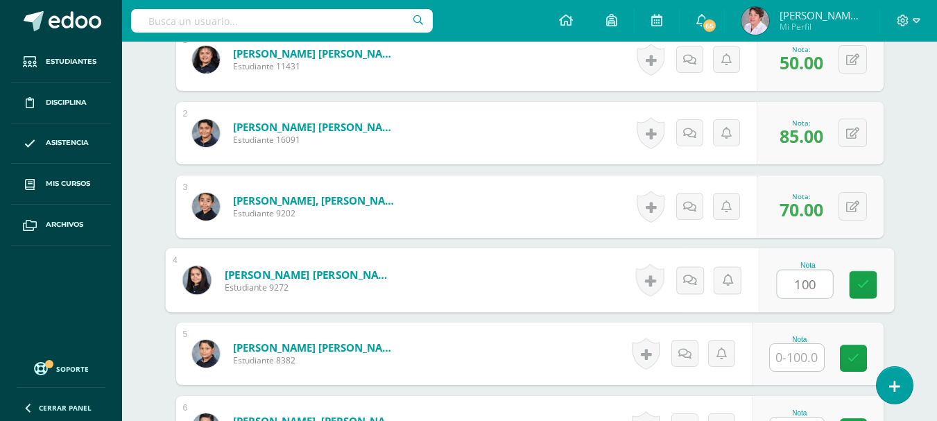
type input "100"
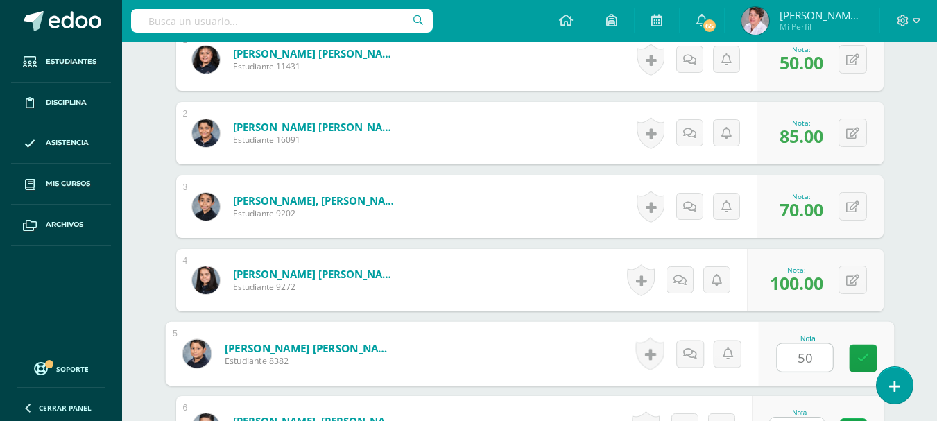
type input "50"
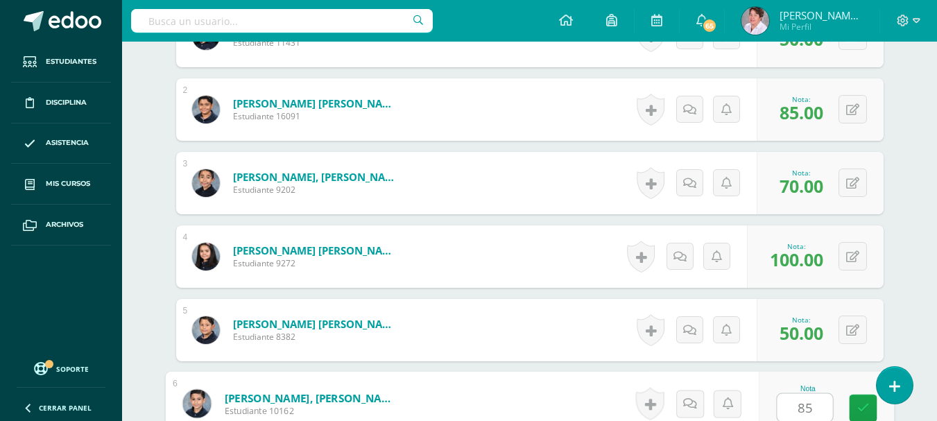
type input "85"
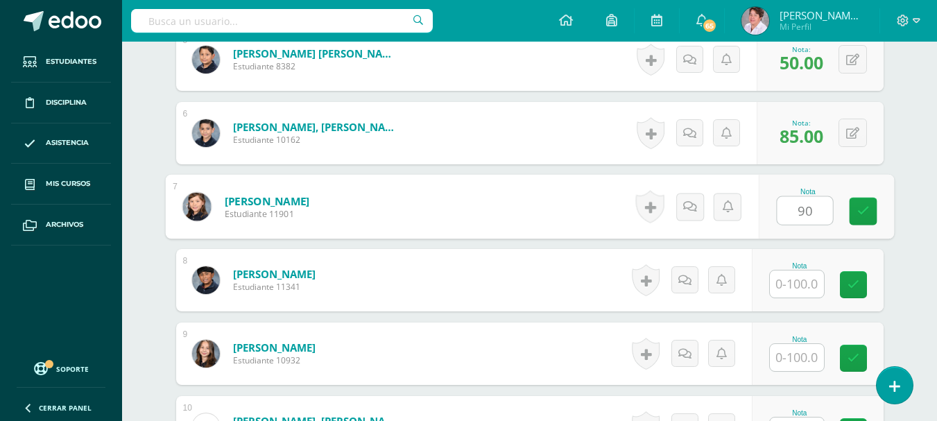
type input "90"
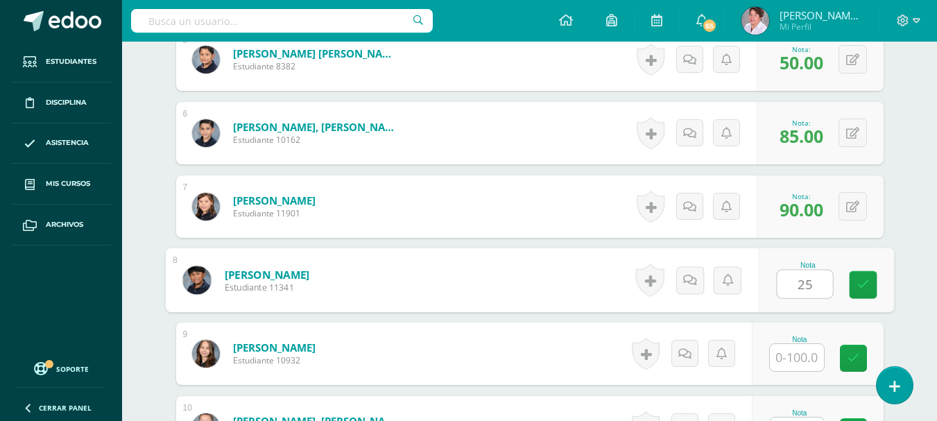
type input "25"
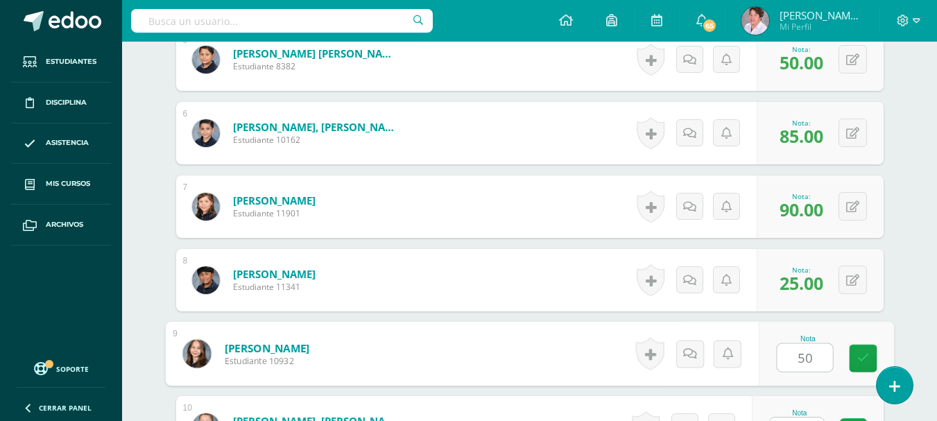
type input "50"
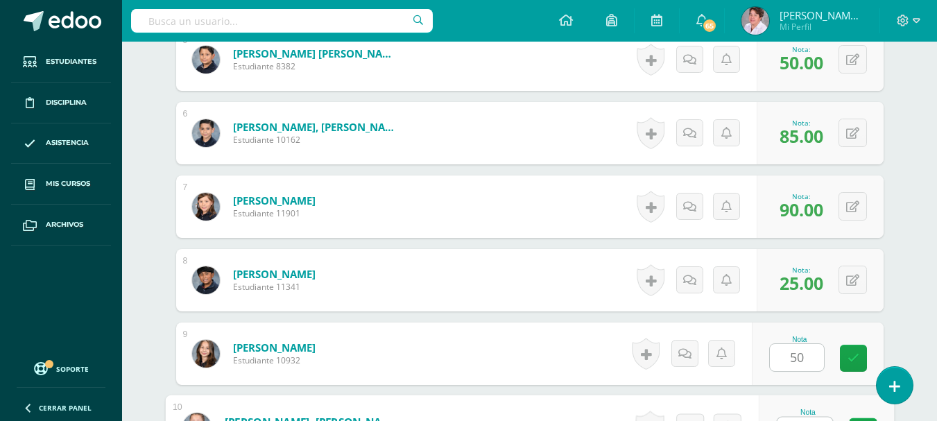
scroll to position [771, 0]
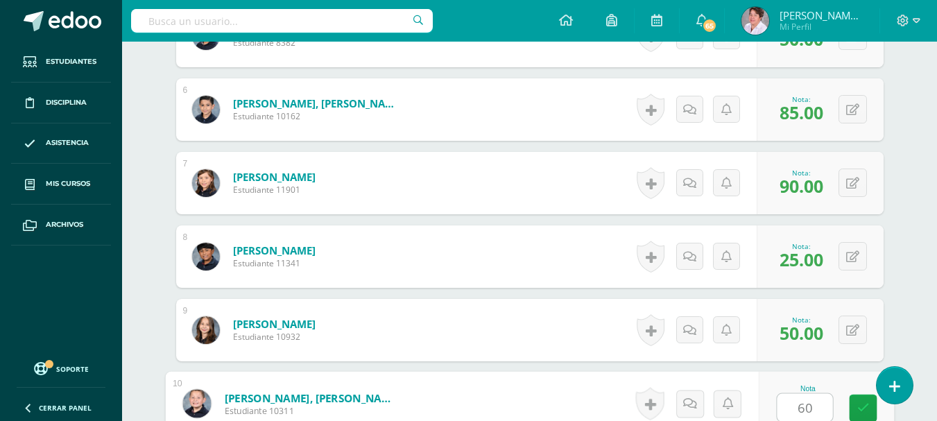
type input "60"
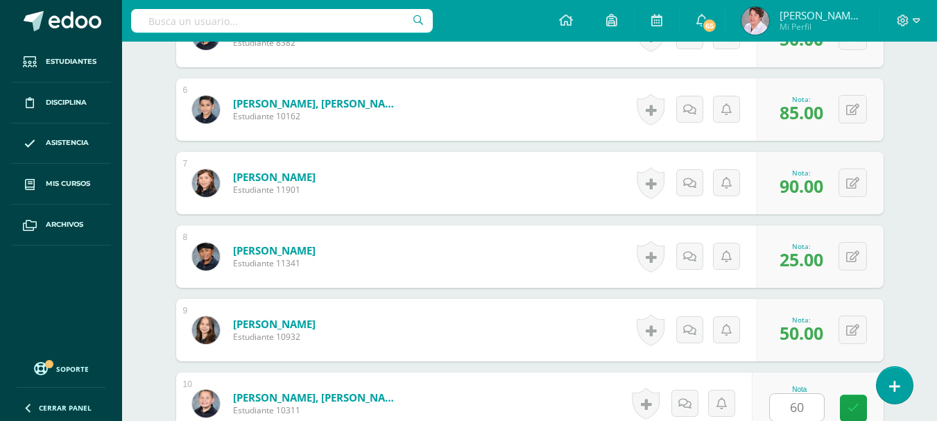
scroll to position [1042, 0]
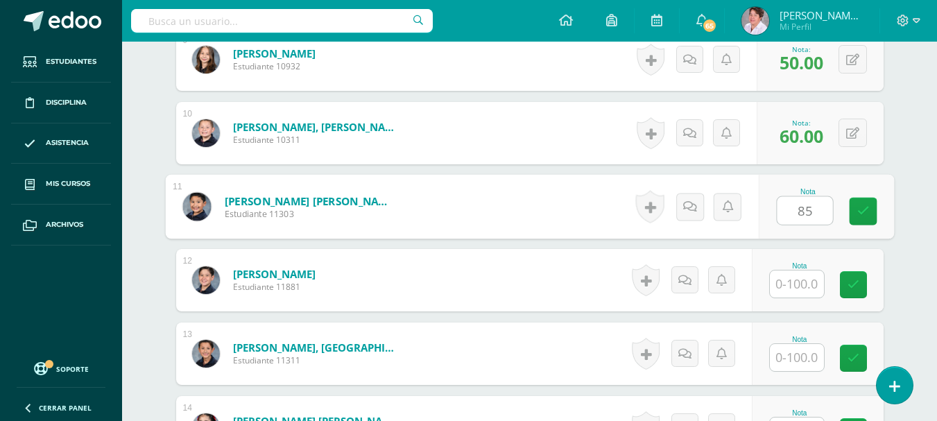
type input "85"
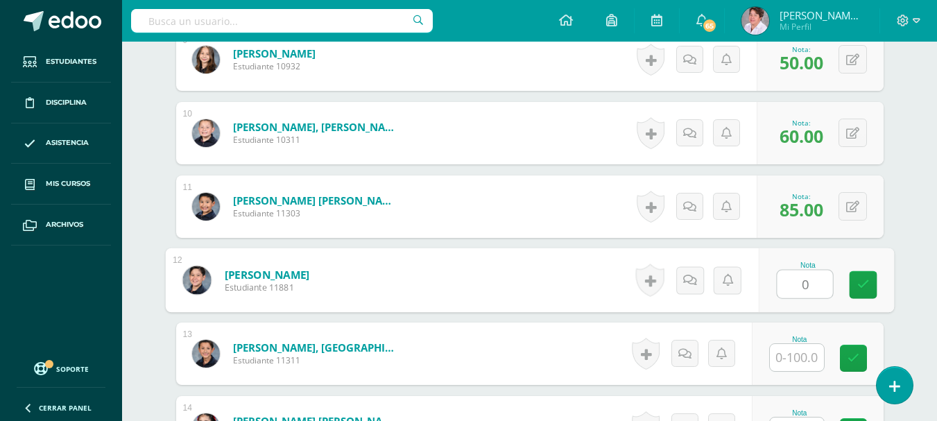
type input "0"
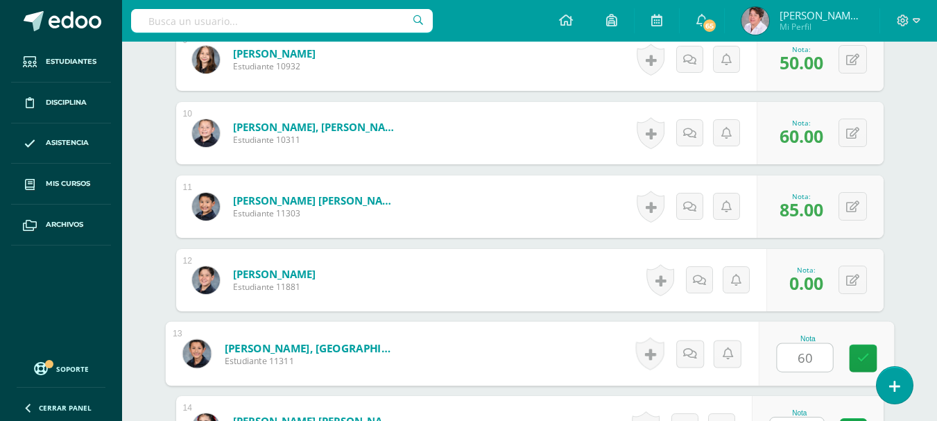
type input "60"
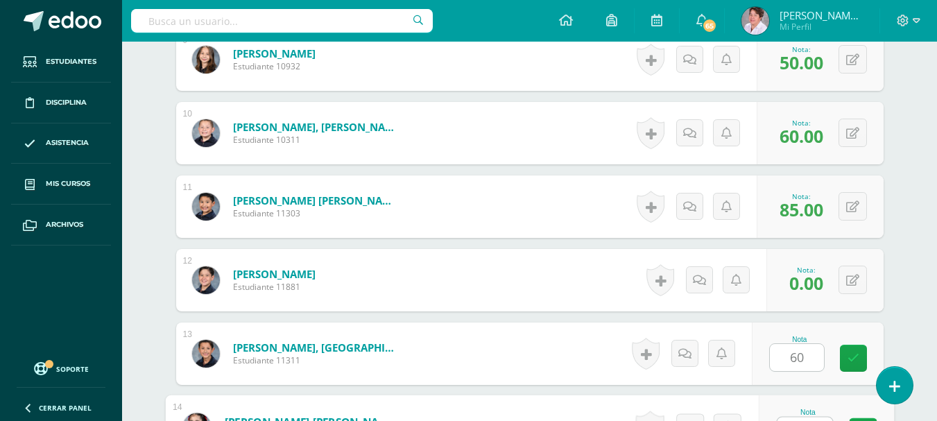
scroll to position [1065, 0]
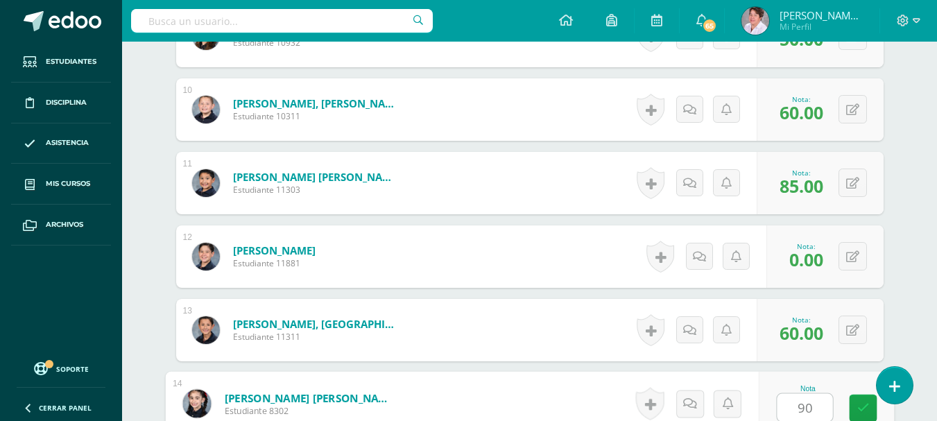
type input "90"
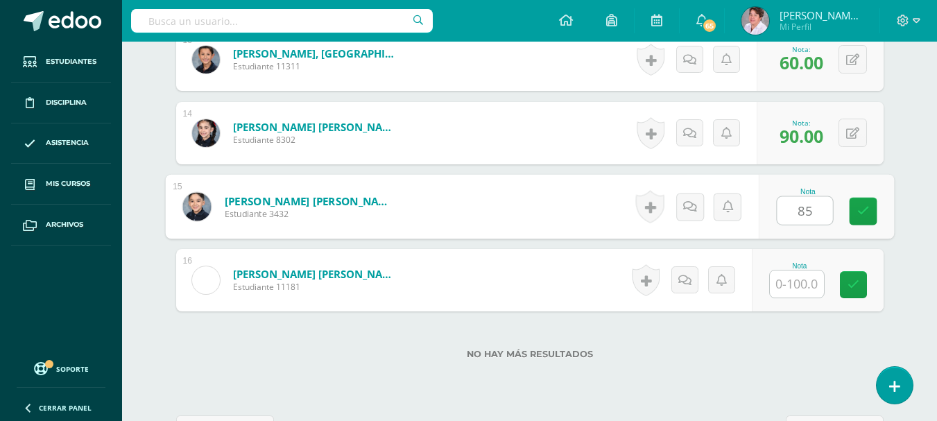
type input "85"
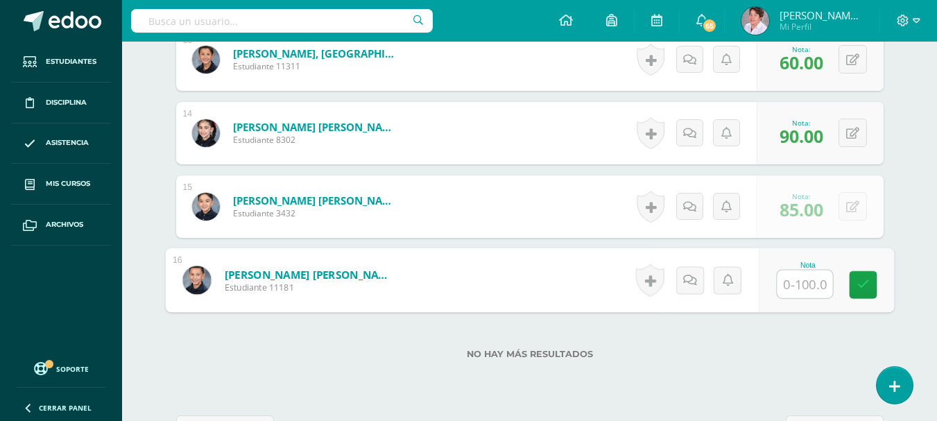
type input "0"
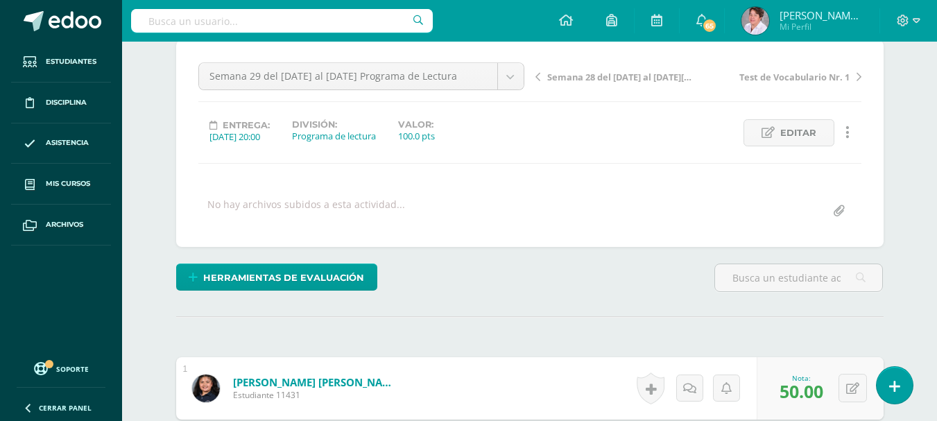
scroll to position [0, 0]
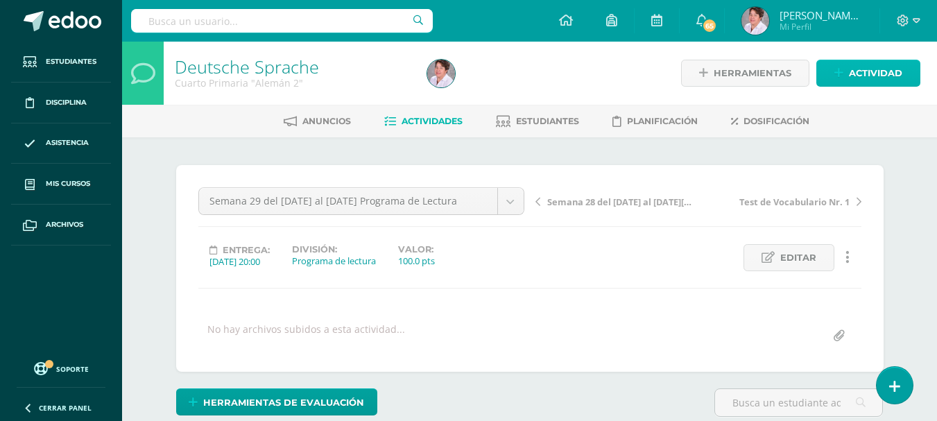
click at [876, 72] on span "Actividad" at bounding box center [875, 73] width 53 height 26
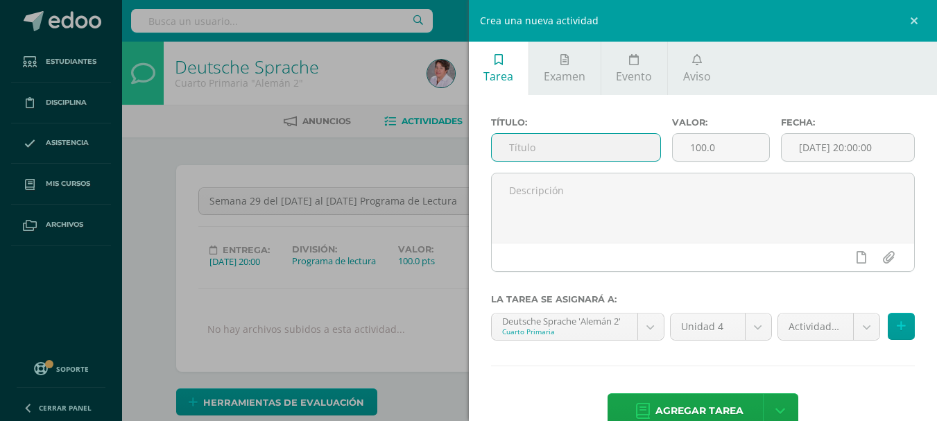
click at [604, 139] on input "text" at bounding box center [576, 147] width 169 height 27
type input "Semana 29 del [DATE] al [DATE] Actividades"
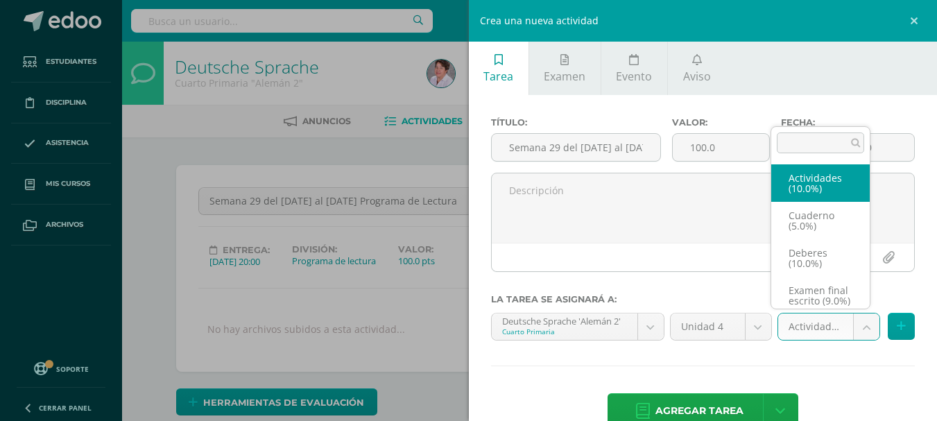
select select "233581"
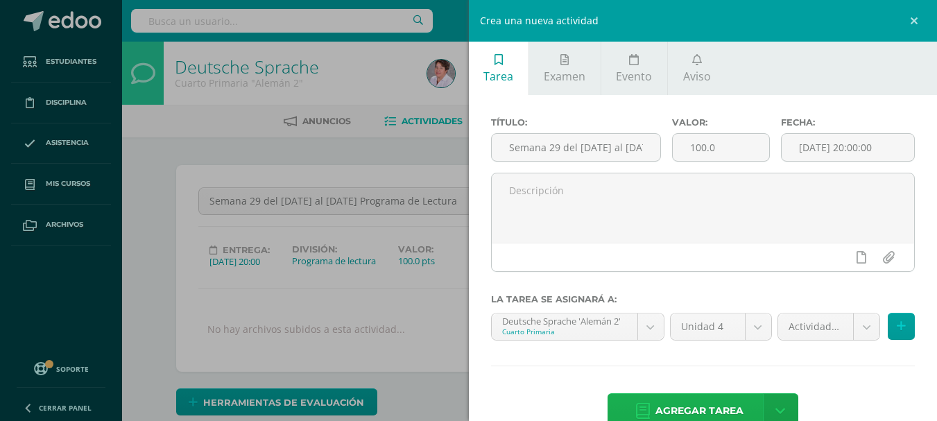
click at [723, 400] on span "Agregar tarea" at bounding box center [699, 411] width 88 height 34
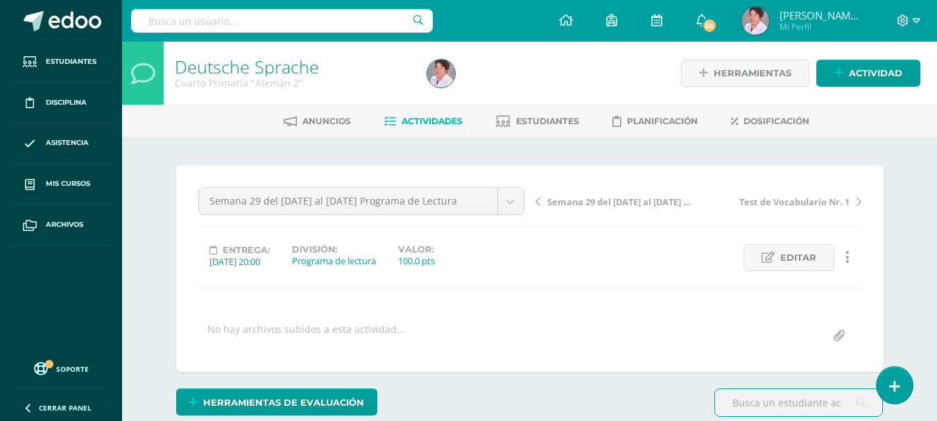
click at [434, 120] on span "Actividades" at bounding box center [432, 121] width 61 height 10
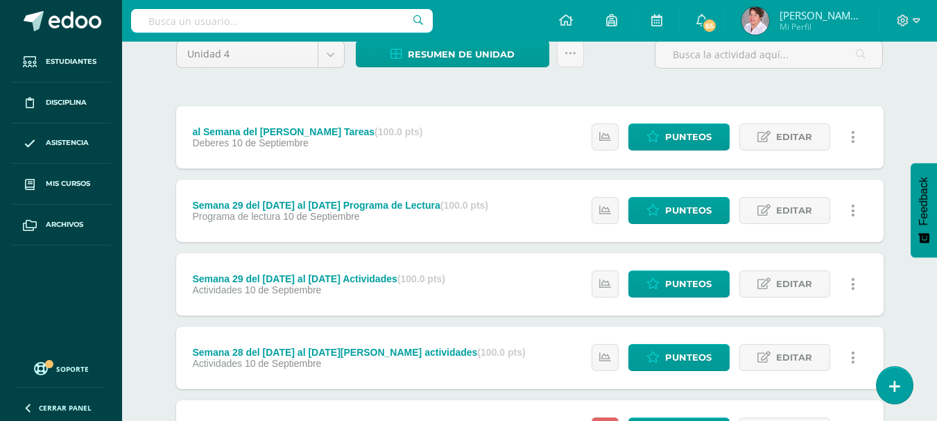
scroll to position [126, 0]
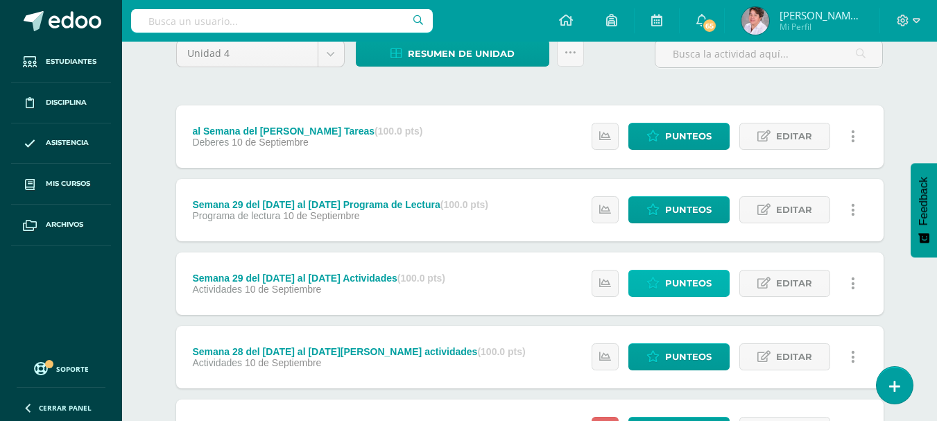
click at [683, 284] on span "Punteos" at bounding box center [688, 284] width 46 height 26
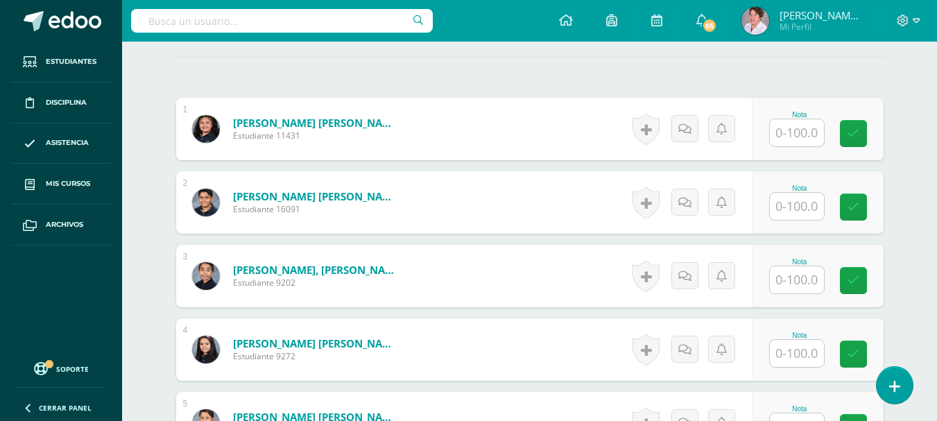
scroll to position [400, 0]
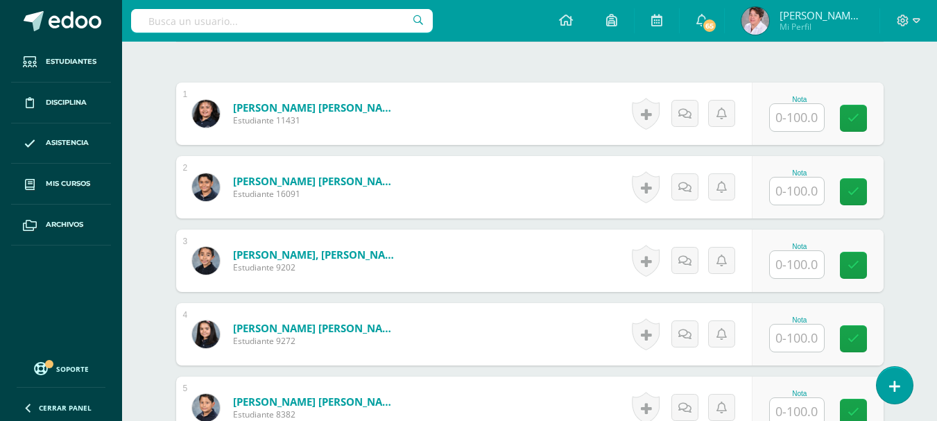
click at [806, 264] on input "text" at bounding box center [797, 264] width 54 height 27
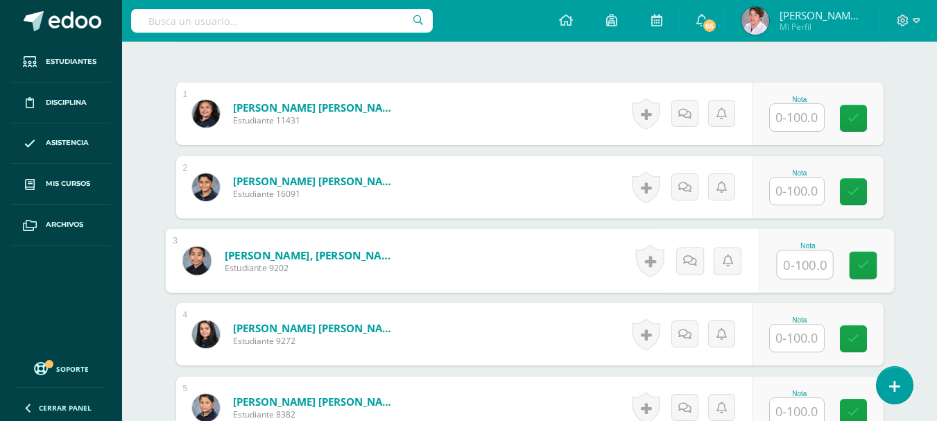
scroll to position [400, 0]
type input "60"
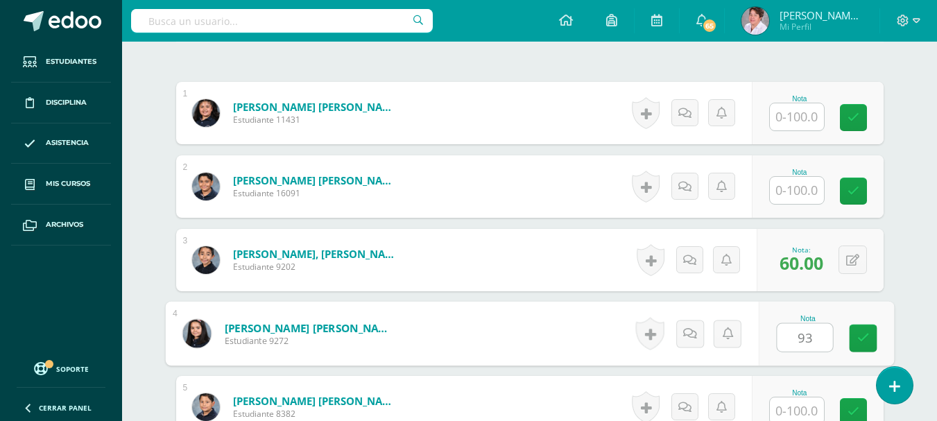
type input "93"
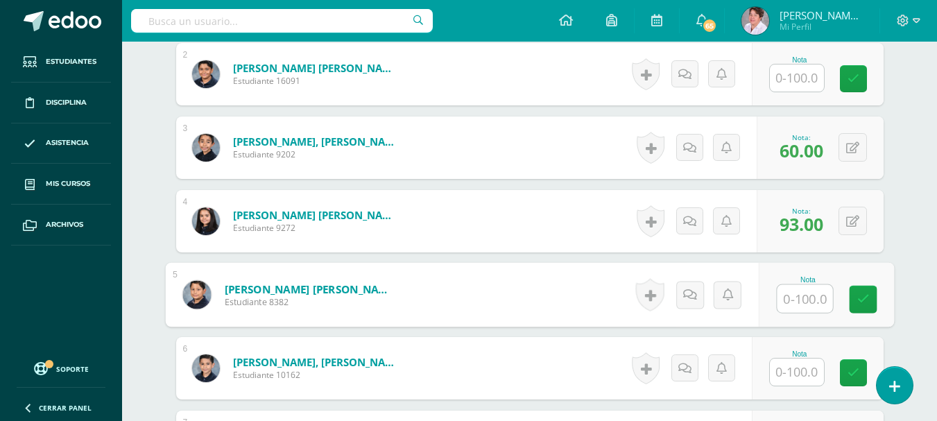
scroll to position [516, 0]
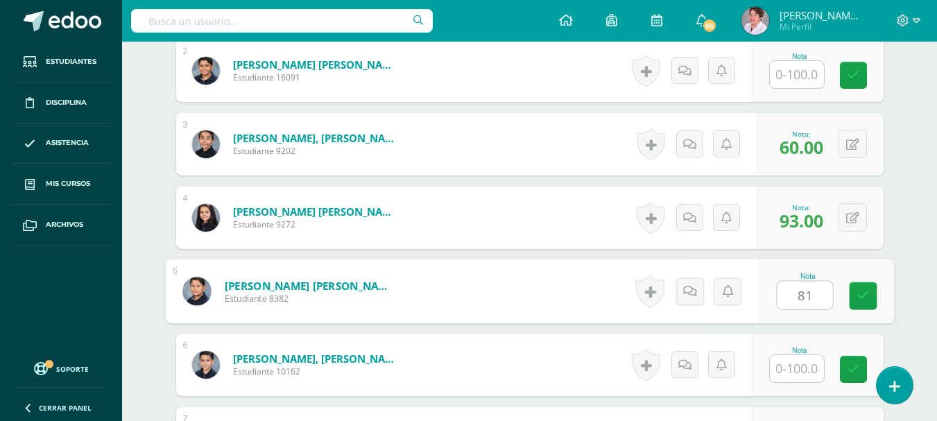
type input "81"
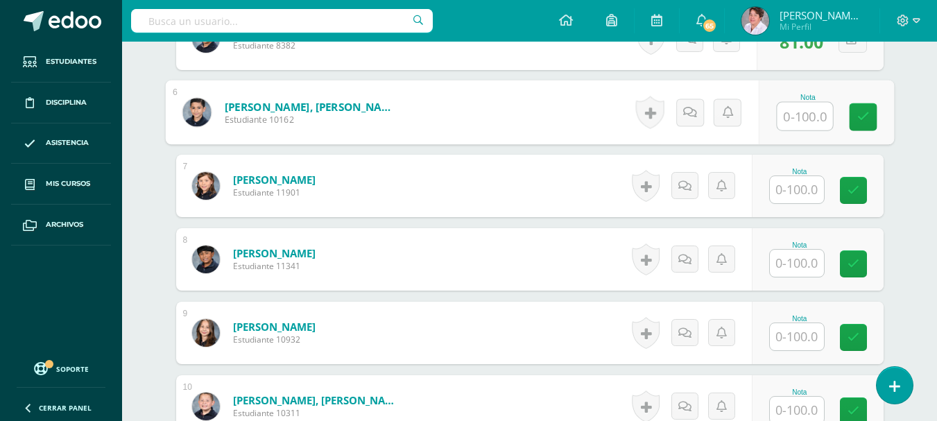
scroll to position [770, 0]
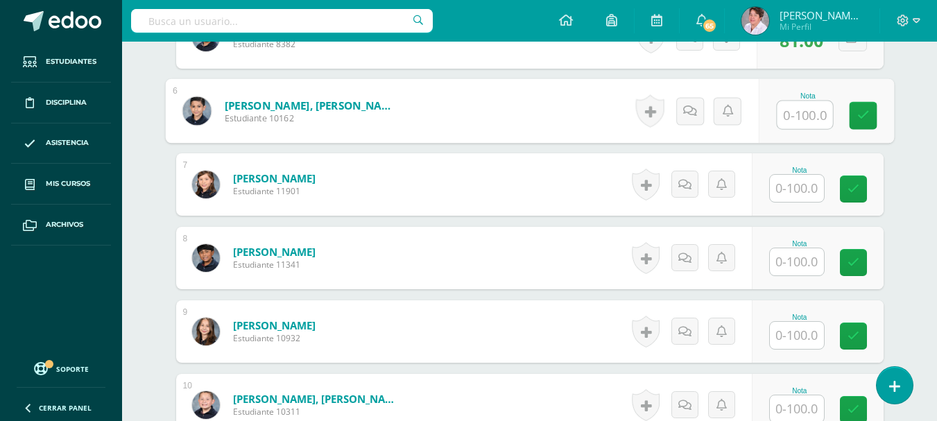
click at [810, 109] on input "text" at bounding box center [804, 115] width 55 height 28
type input "96"
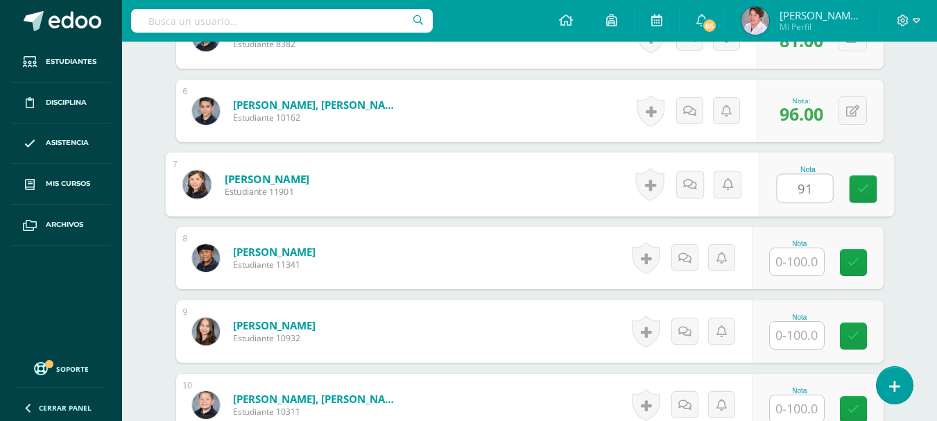
type input "91"
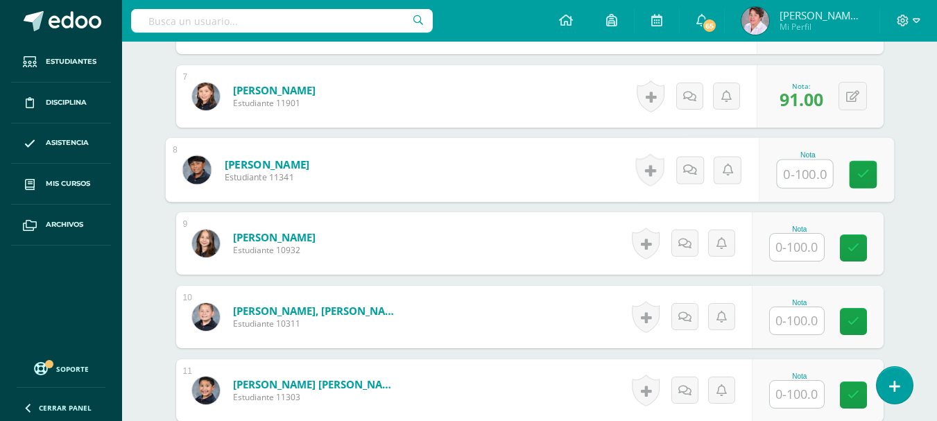
scroll to position [864, 0]
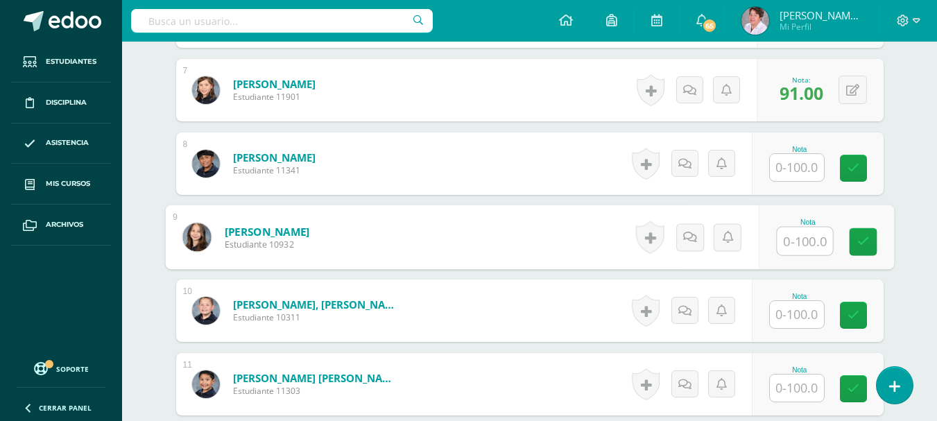
click at [803, 238] on input "text" at bounding box center [804, 242] width 55 height 28
type input "71"
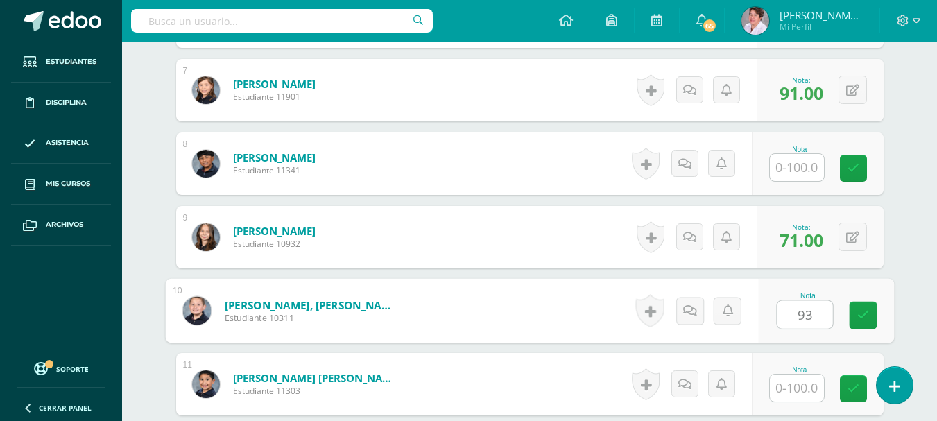
type input "93"
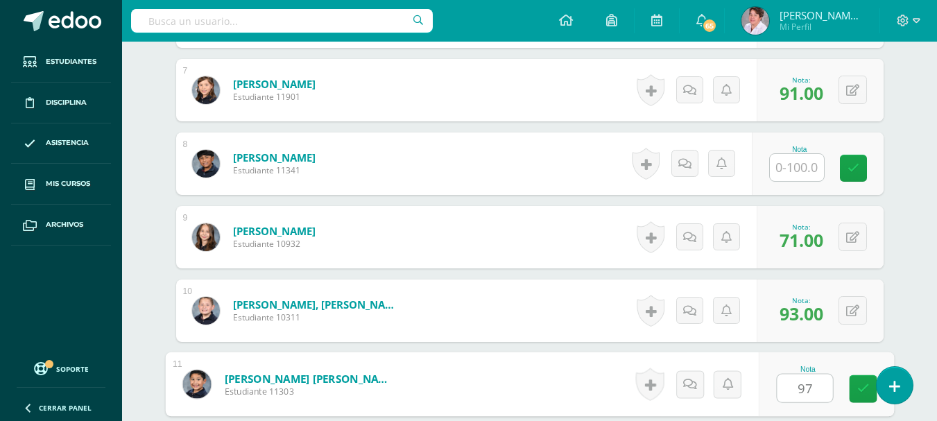
type input "97"
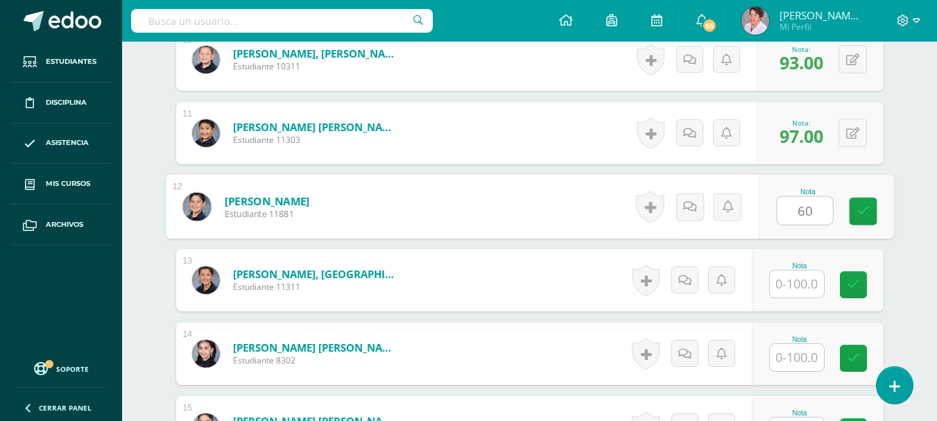
type input "60"
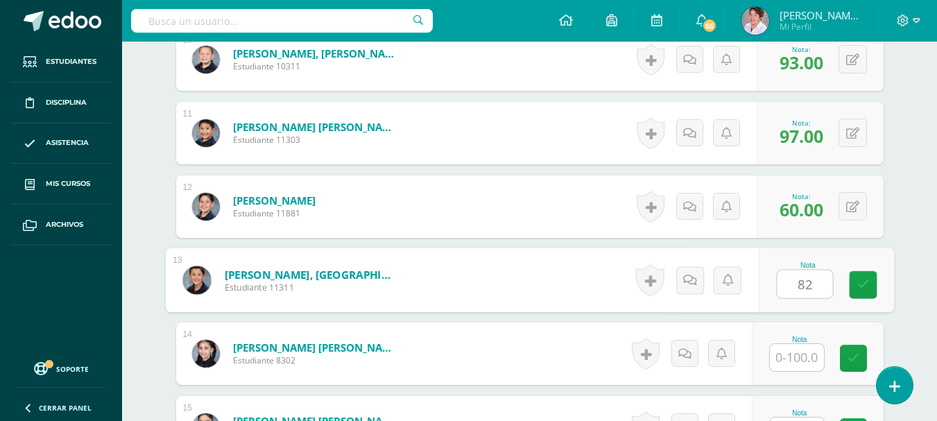
type input "82"
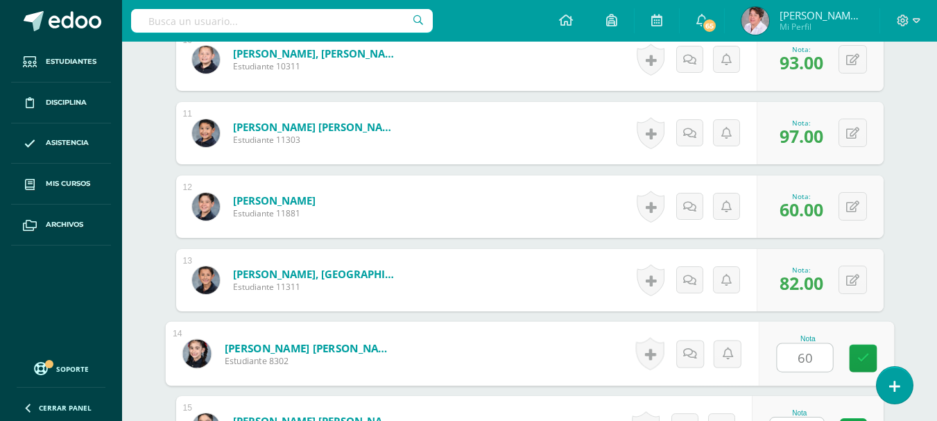
type input "60"
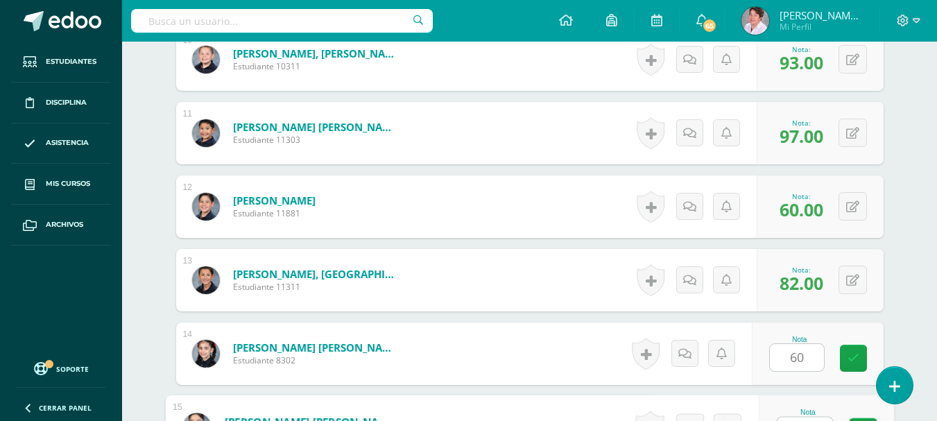
scroll to position [1139, 0]
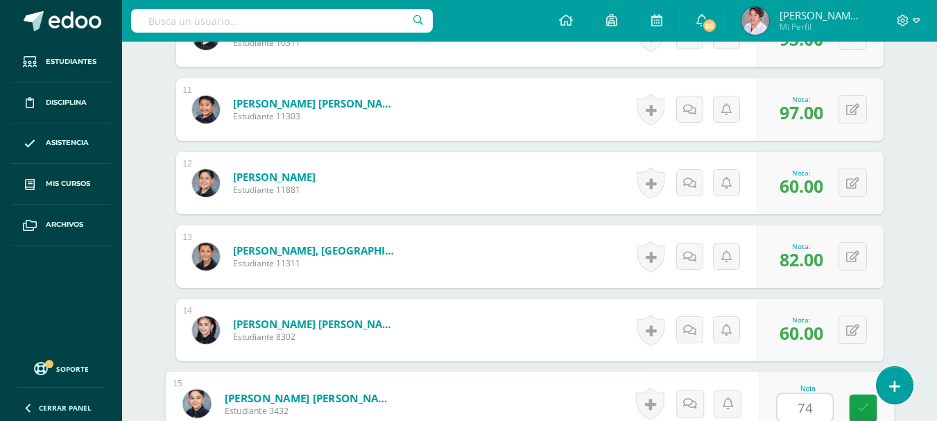
type input "74"
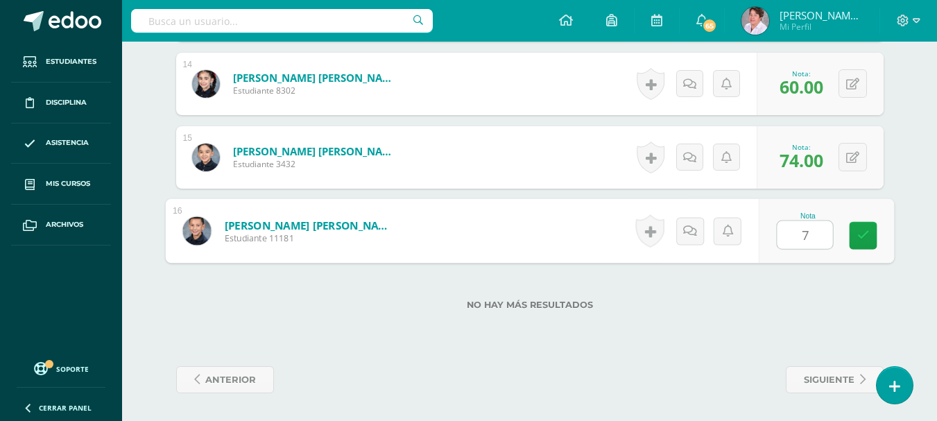
type input "72"
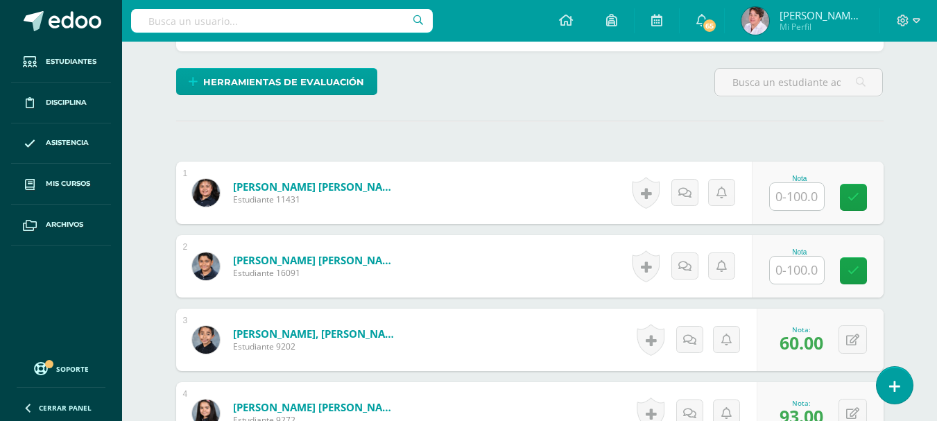
scroll to position [320, 0]
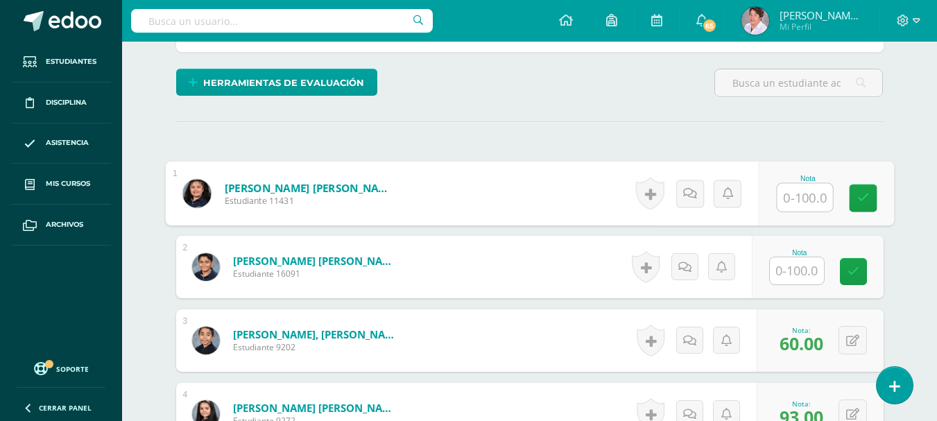
click at [794, 198] on input "text" at bounding box center [804, 198] width 55 height 28
type input "8"
type input "71"
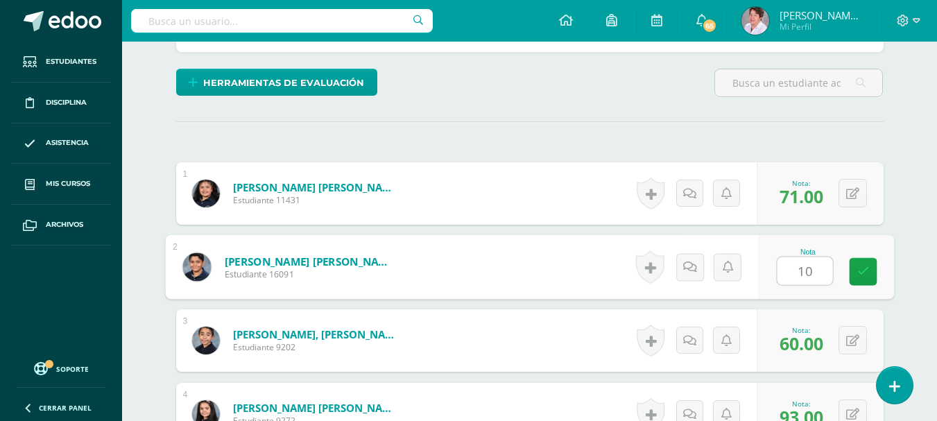
type input "100"
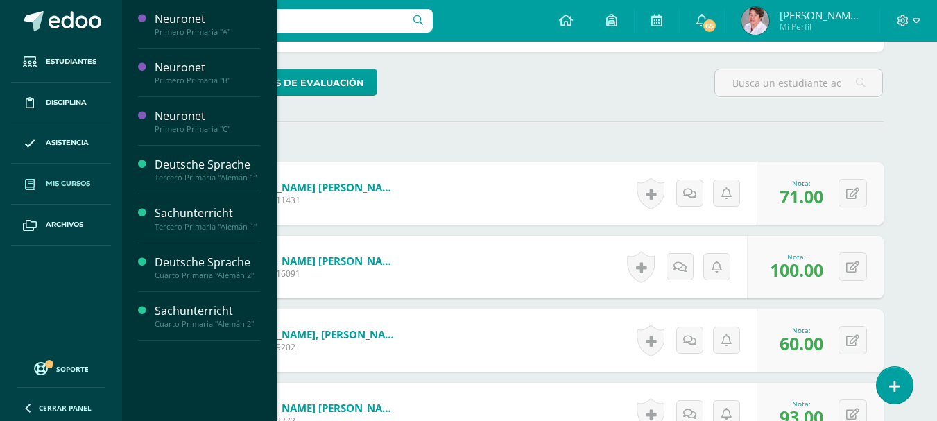
click at [81, 181] on span "Mis cursos" at bounding box center [68, 183] width 44 height 11
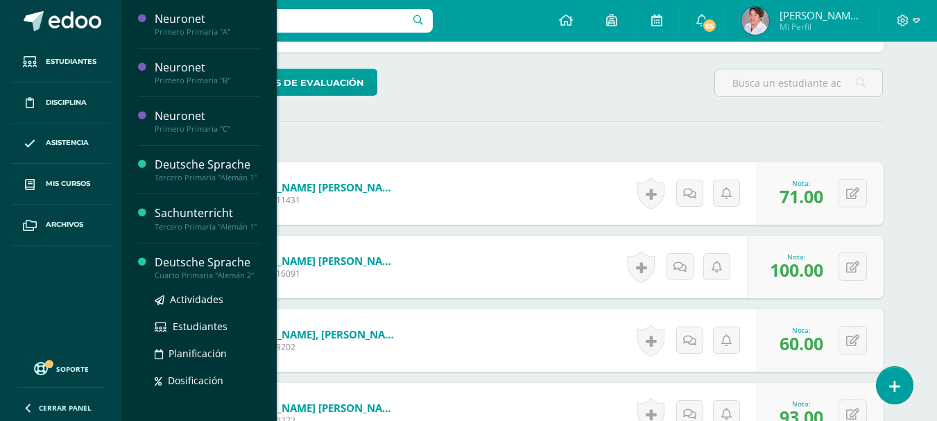
scroll to position [78, 0]
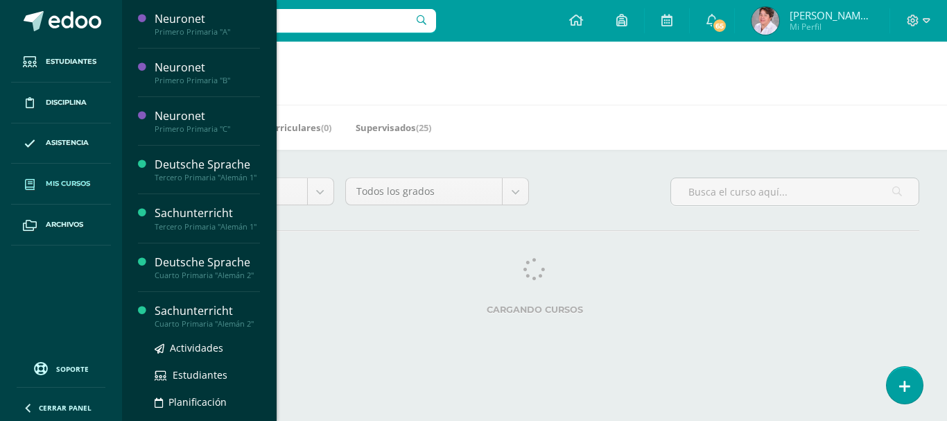
click at [212, 319] on div "Sachunterricht" at bounding box center [207, 311] width 105 height 16
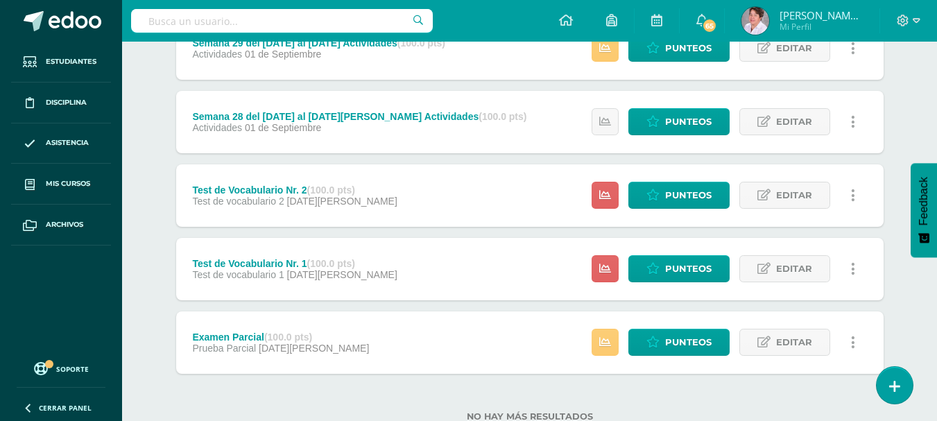
scroll to position [479, 0]
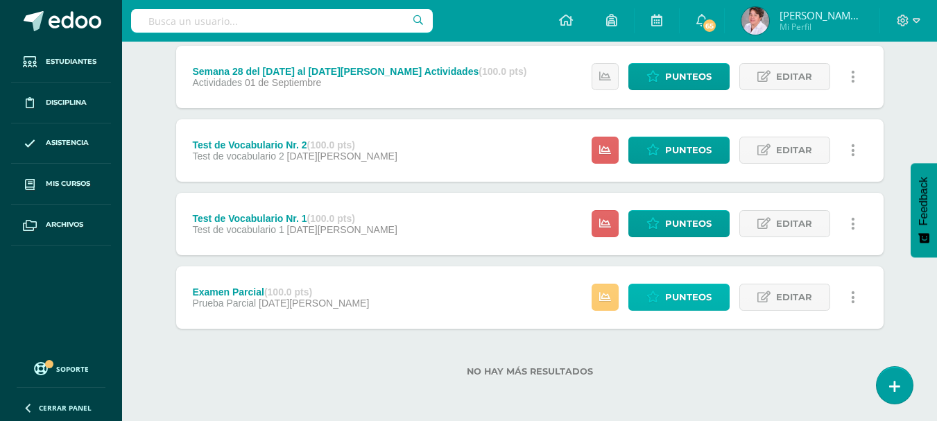
click at [674, 296] on span "Punteos" at bounding box center [688, 297] width 46 height 26
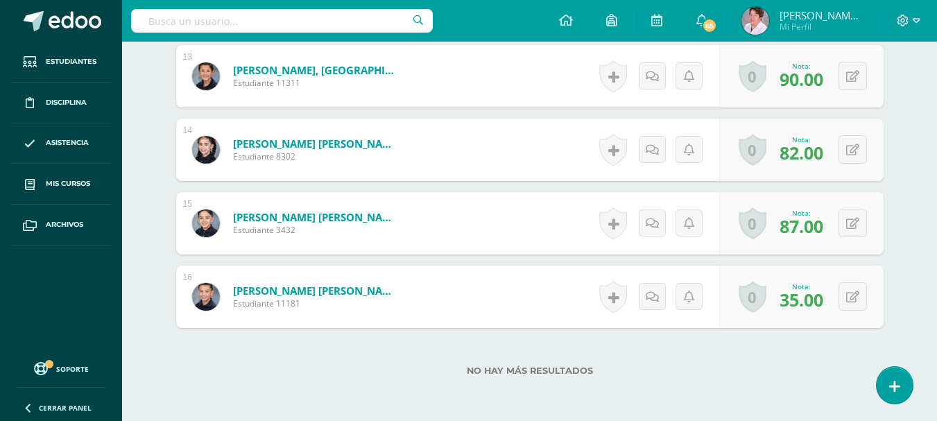
scroll to position [1322, 0]
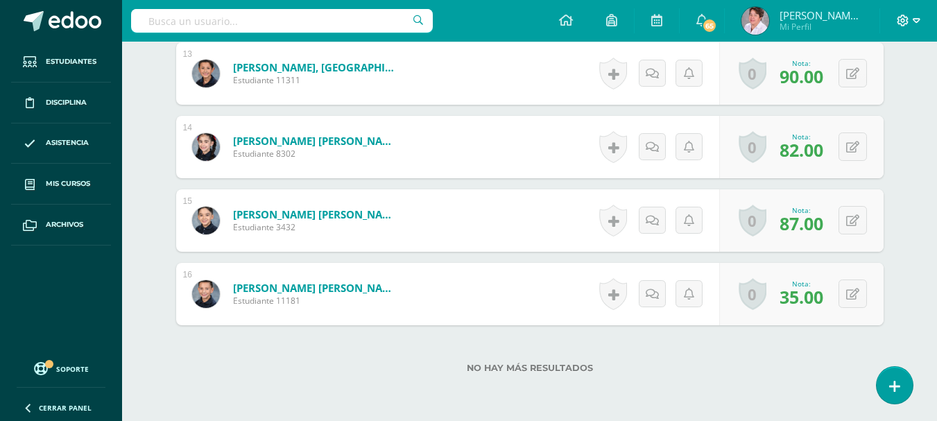
click at [916, 17] on icon at bounding box center [917, 21] width 8 height 12
click at [882, 92] on span "Cerrar sesión" at bounding box center [872, 93] width 62 height 13
